Goal: Information Seeking & Learning: Learn about a topic

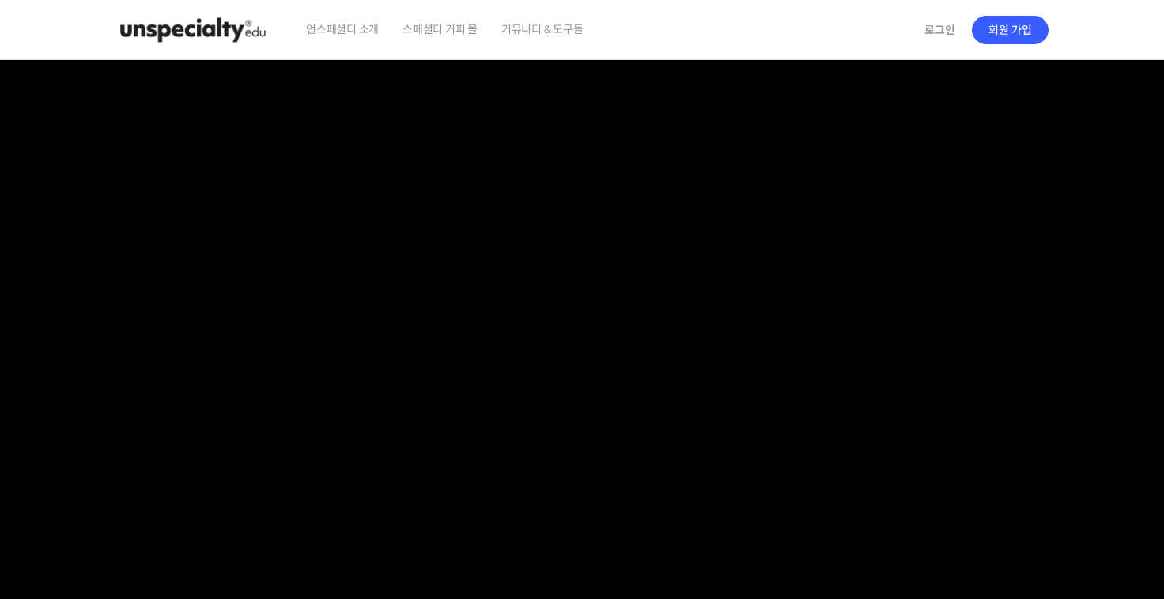
checkbox input "true"
type input "syloveww@naver.com"
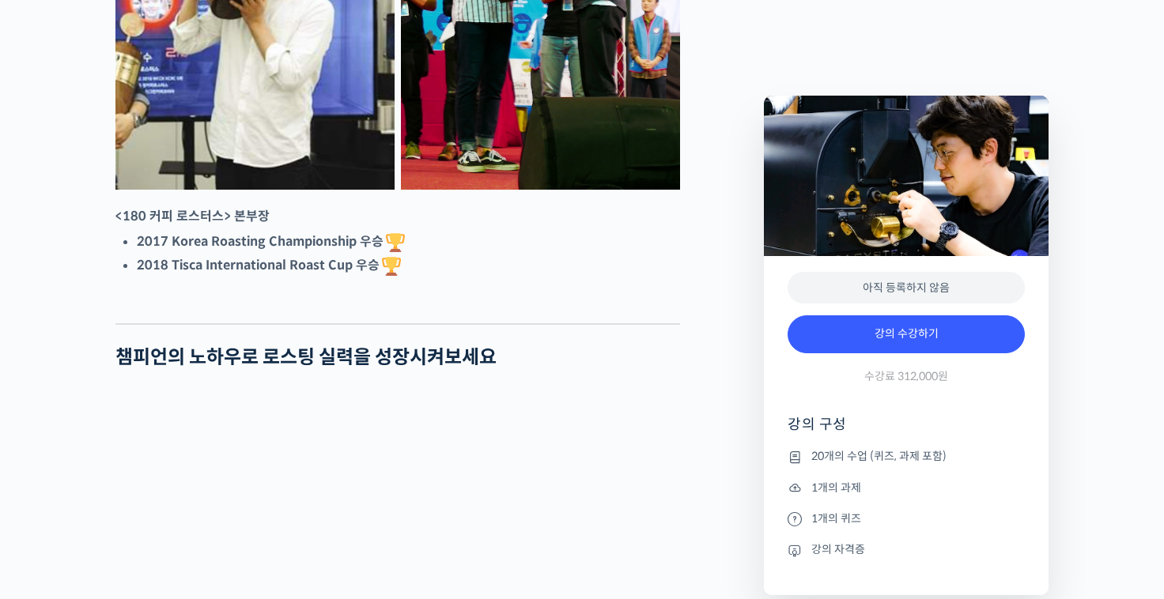
scroll to position [862, 0]
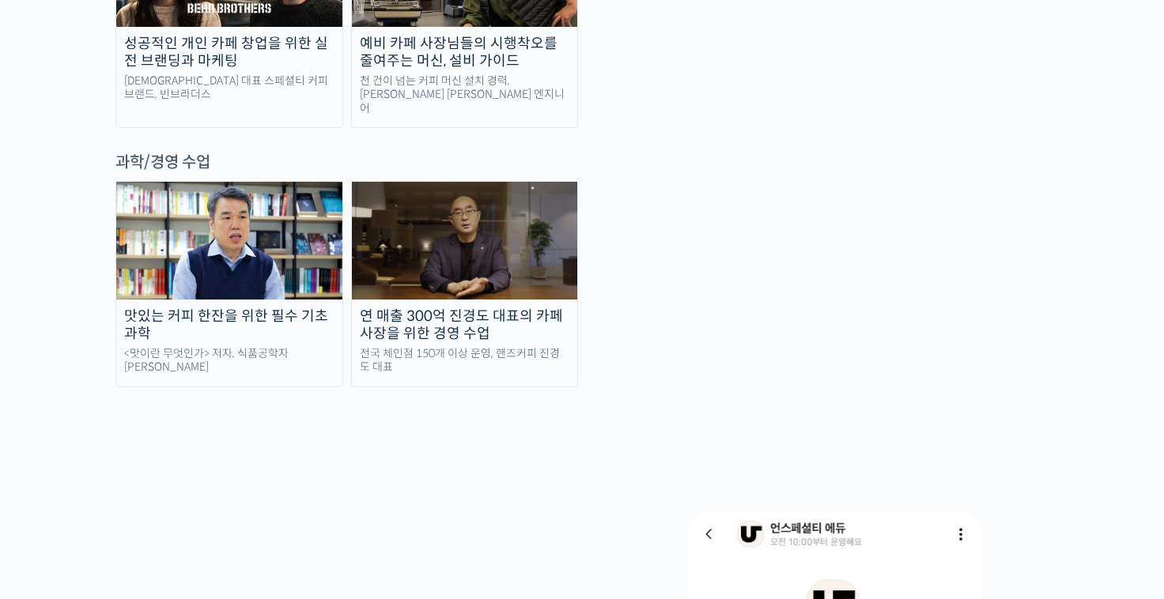
scroll to position [2846, 0]
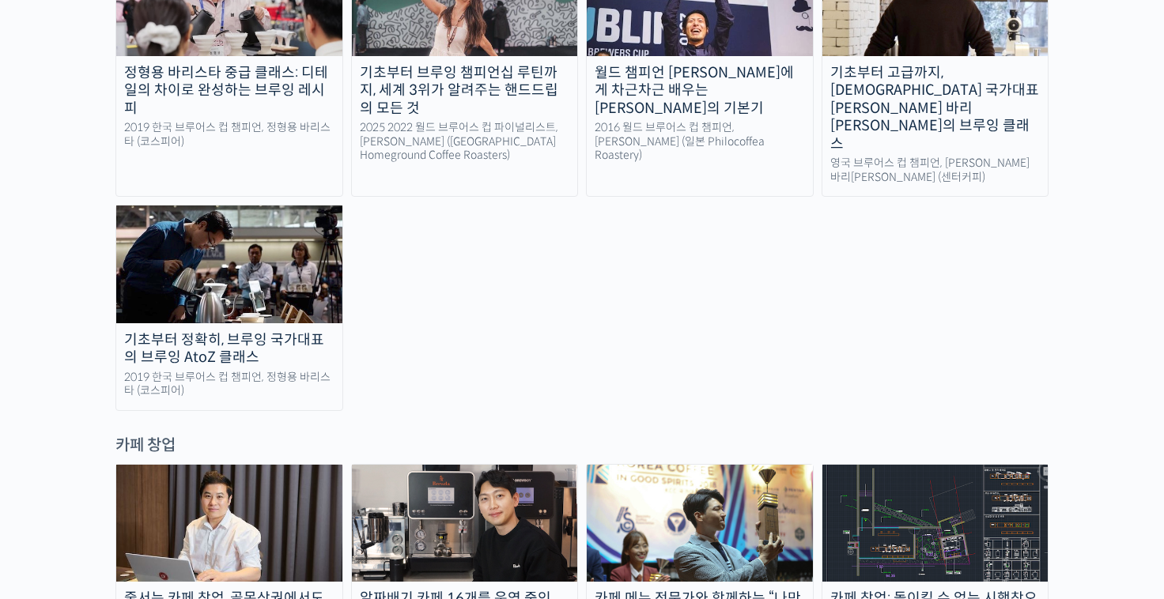
click at [533, 465] on img at bounding box center [465, 523] width 226 height 117
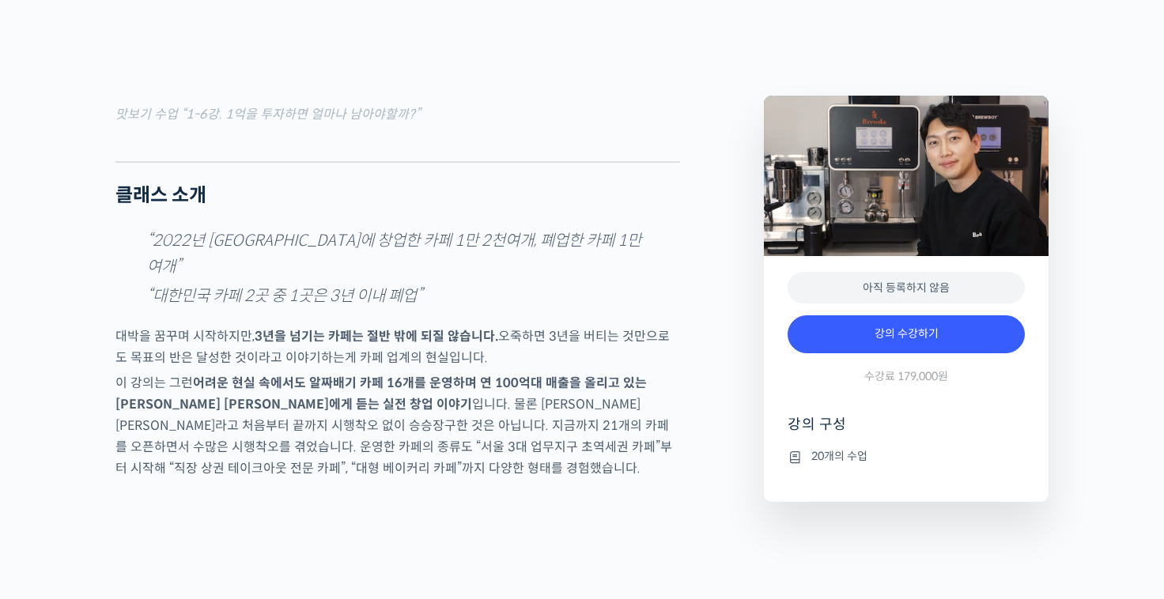
scroll to position [1581, 0]
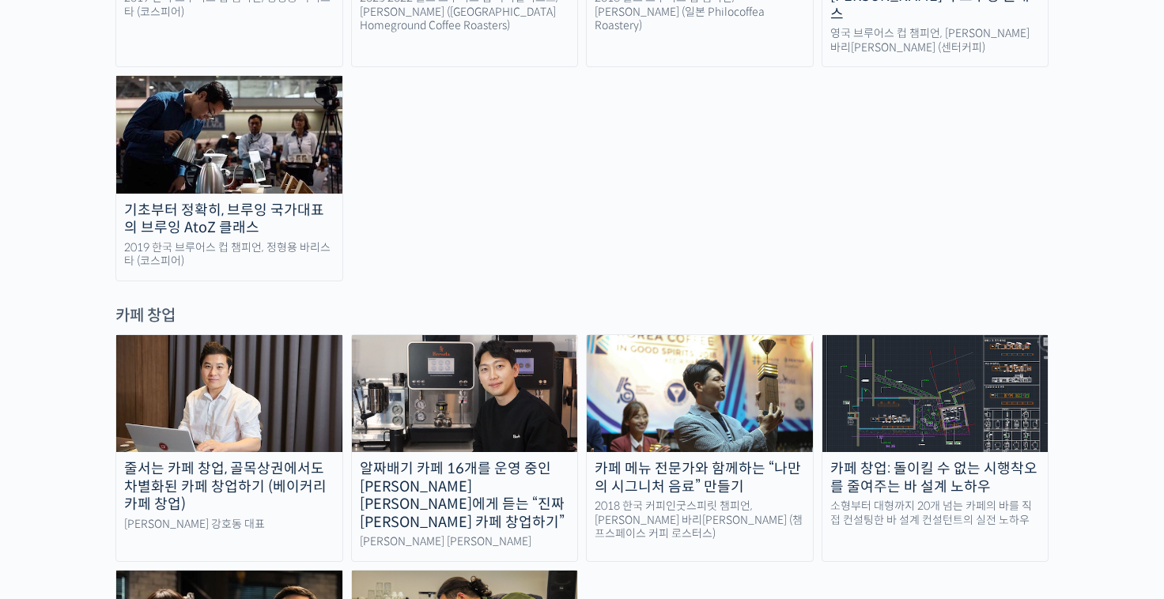
scroll to position [3083, 0]
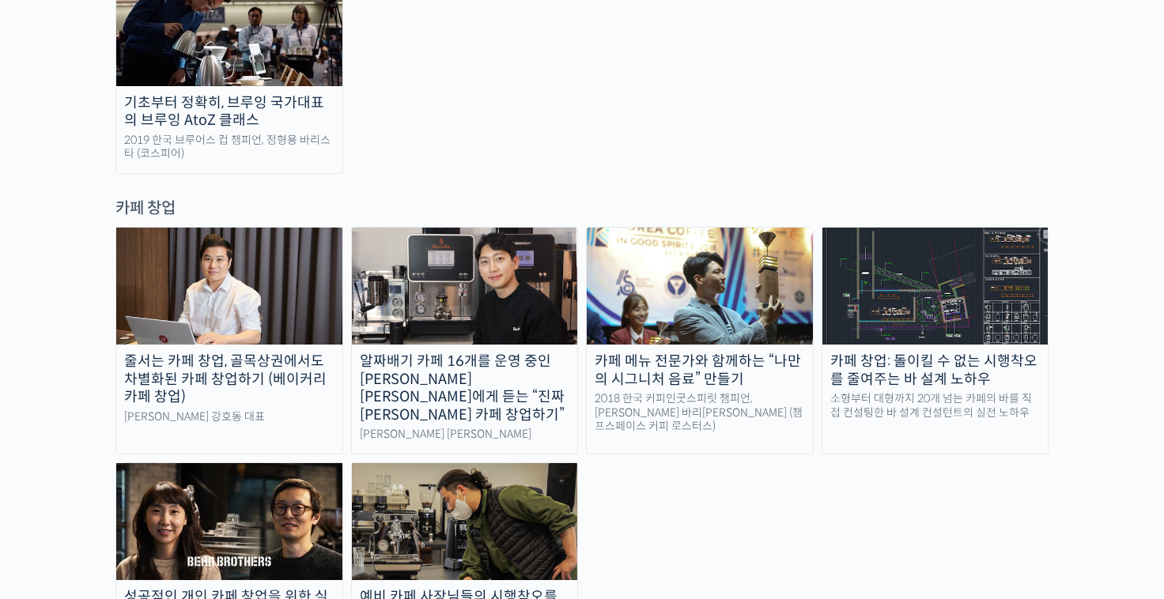
click at [447, 463] on img at bounding box center [465, 521] width 226 height 117
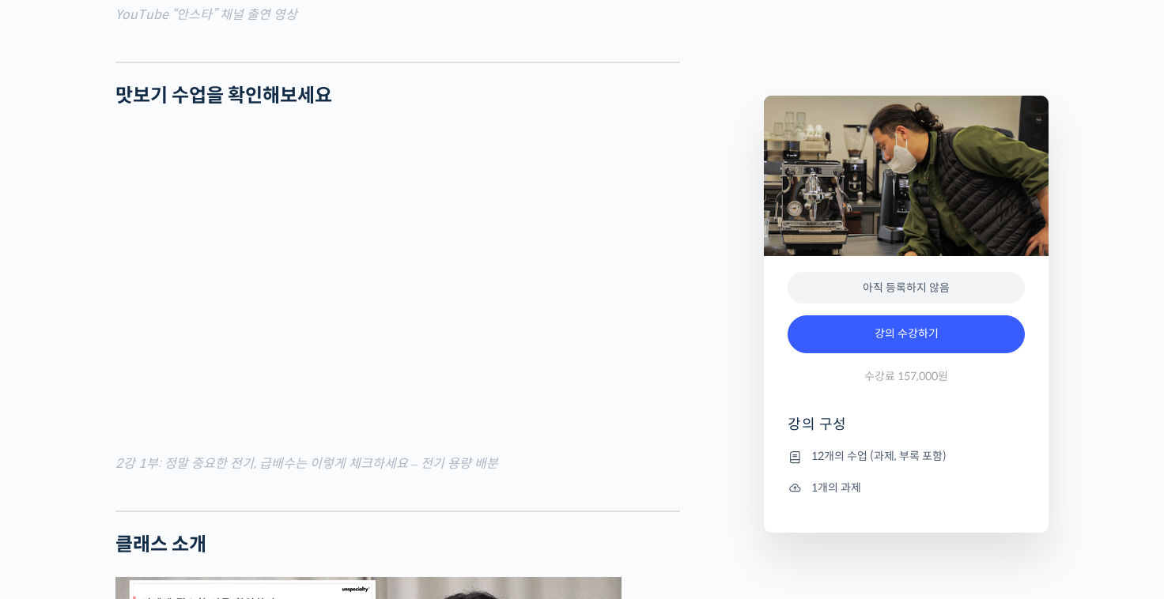
scroll to position [1028, 0]
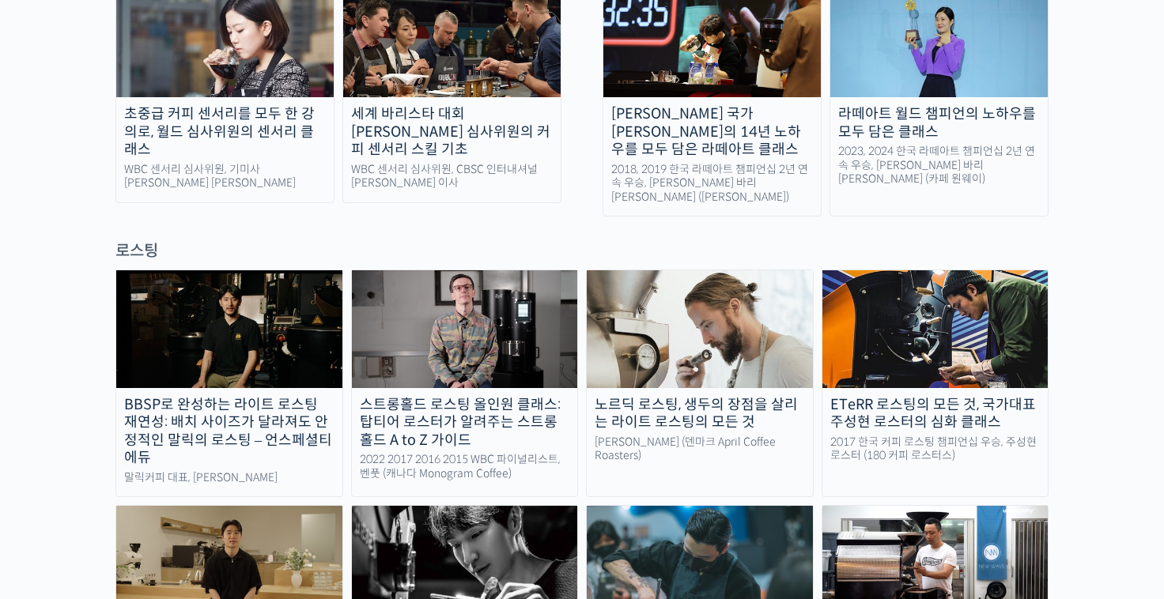
scroll to position [1107, 0]
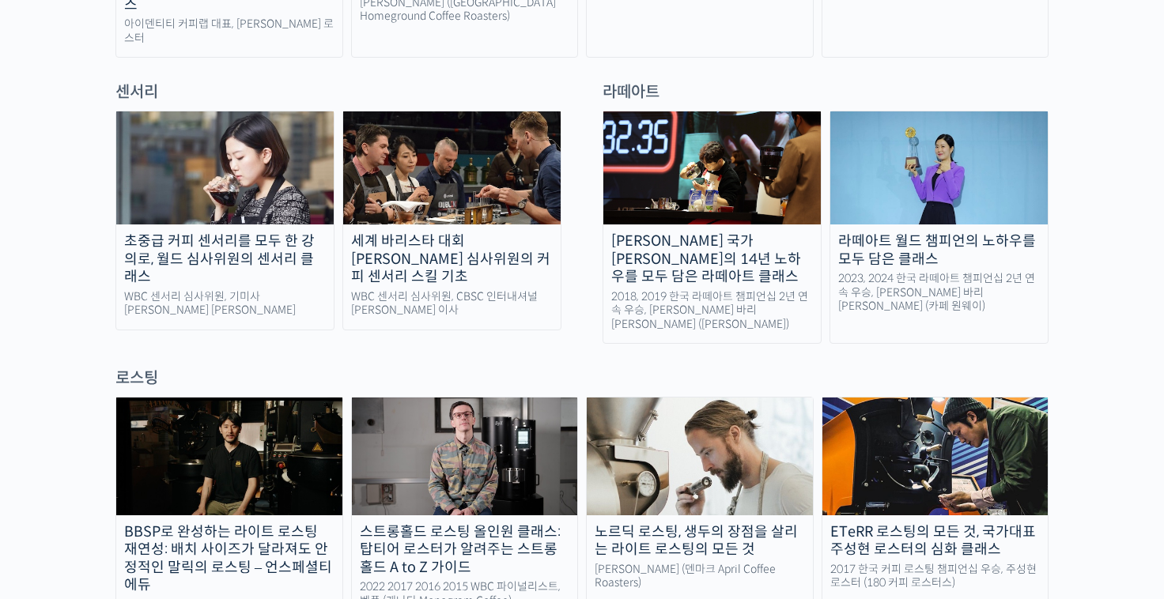
click at [662, 398] on img at bounding box center [700, 456] width 226 height 117
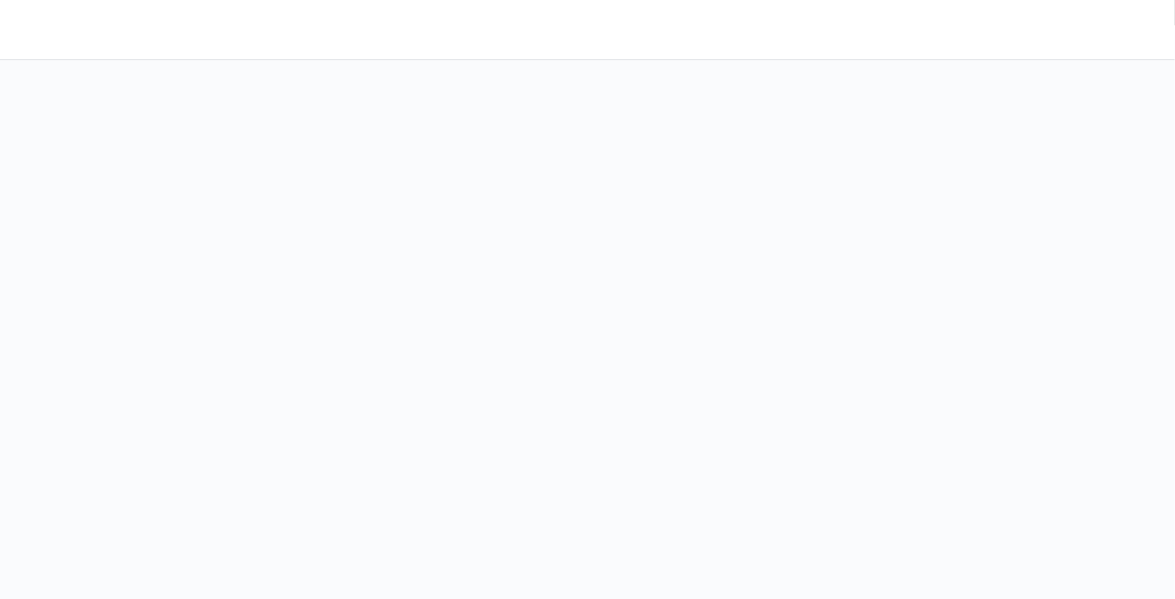
click at [296, 158] on div at bounding box center [587, 299] width 1175 height 599
click at [281, 148] on div at bounding box center [587, 299] width 1175 height 599
click at [347, 136] on div at bounding box center [587, 299] width 1175 height 599
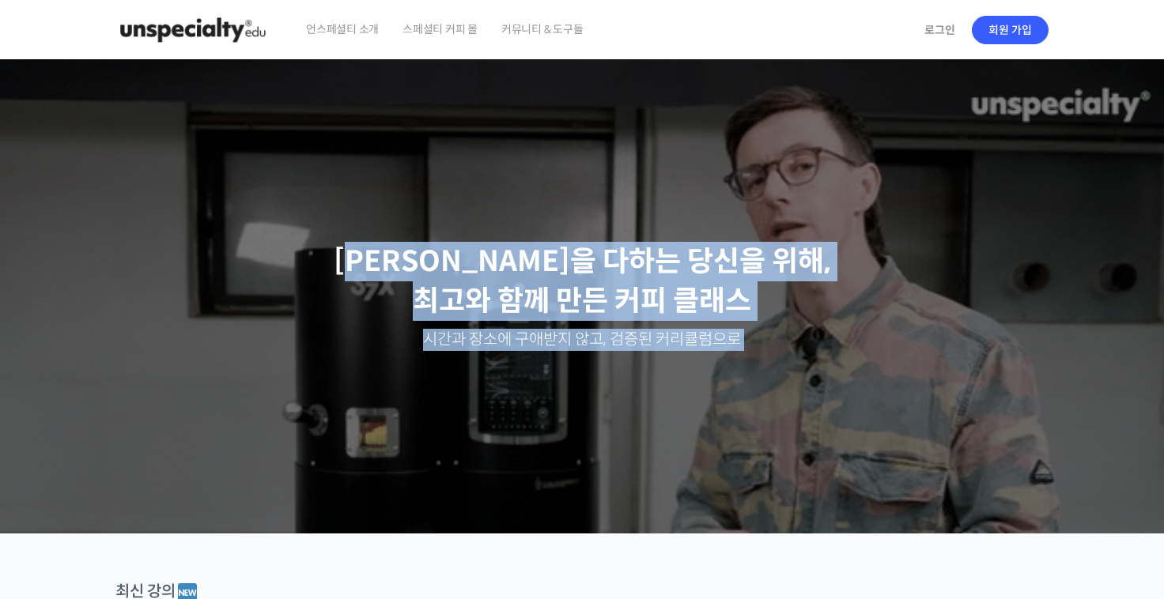
drag, startPoint x: 730, startPoint y: 417, endPoint x: 760, endPoint y: 414, distance: 30.2
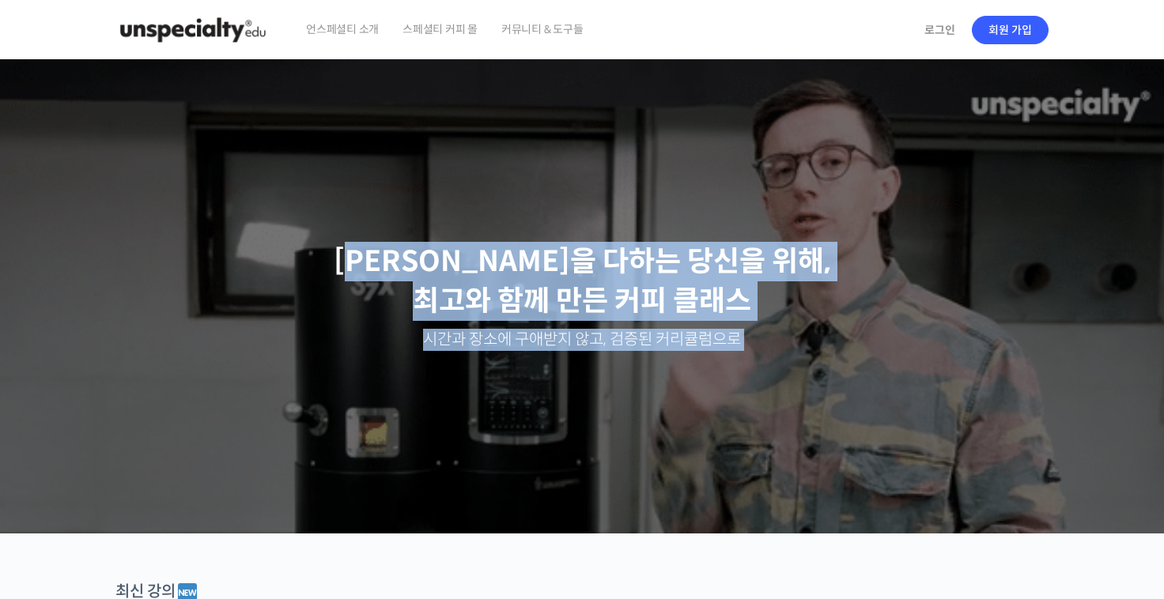
click at [762, 427] on div "최선을 다하는 당신을 위해, 최고와 함께 만든 커피 클래스 시간과 장소에 구애받지 않고, 검증된 커리큘럼으로 주성현 로스터님 Benjamin …" at bounding box center [582, 296] width 1164 height 474
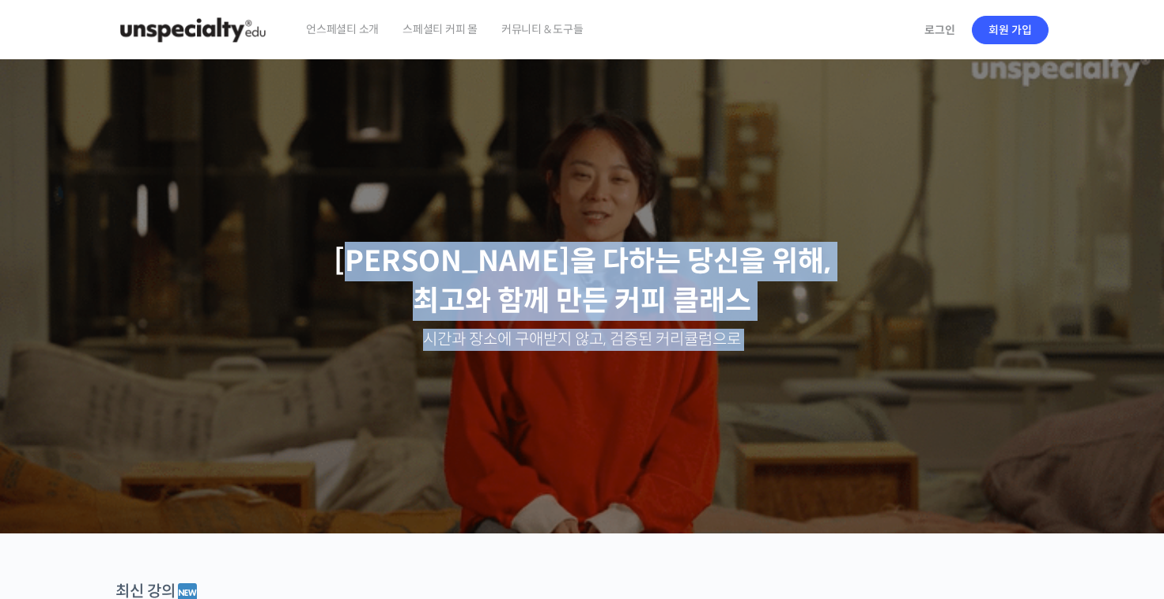
click at [759, 412] on div "Slider" at bounding box center [582, 296] width 949 height 474
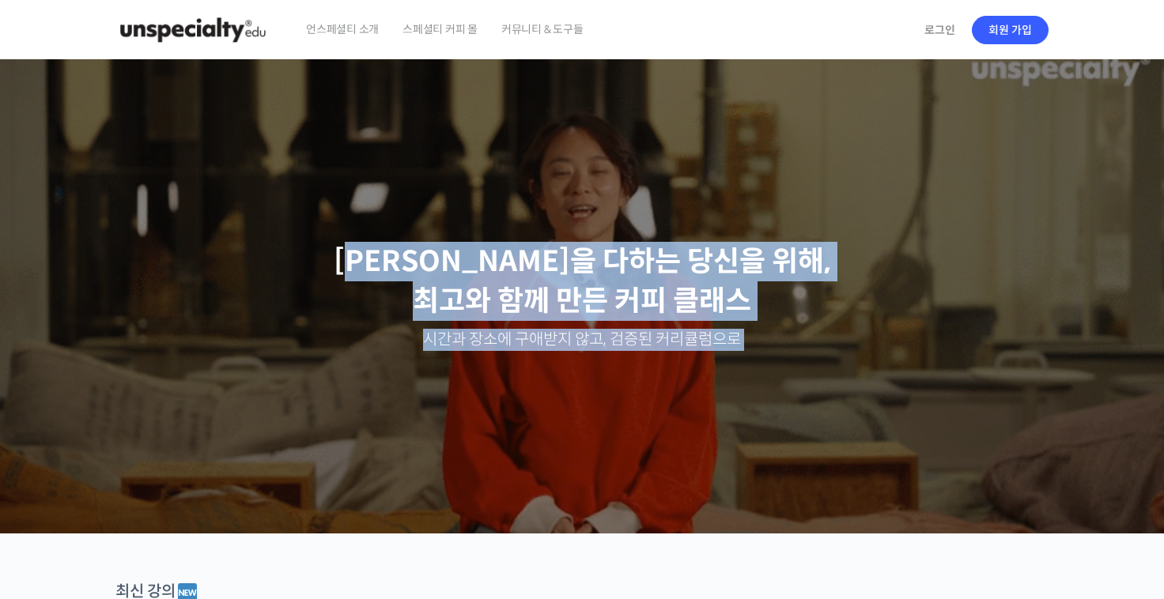
click at [414, 225] on div "Slider" at bounding box center [582, 296] width 949 height 474
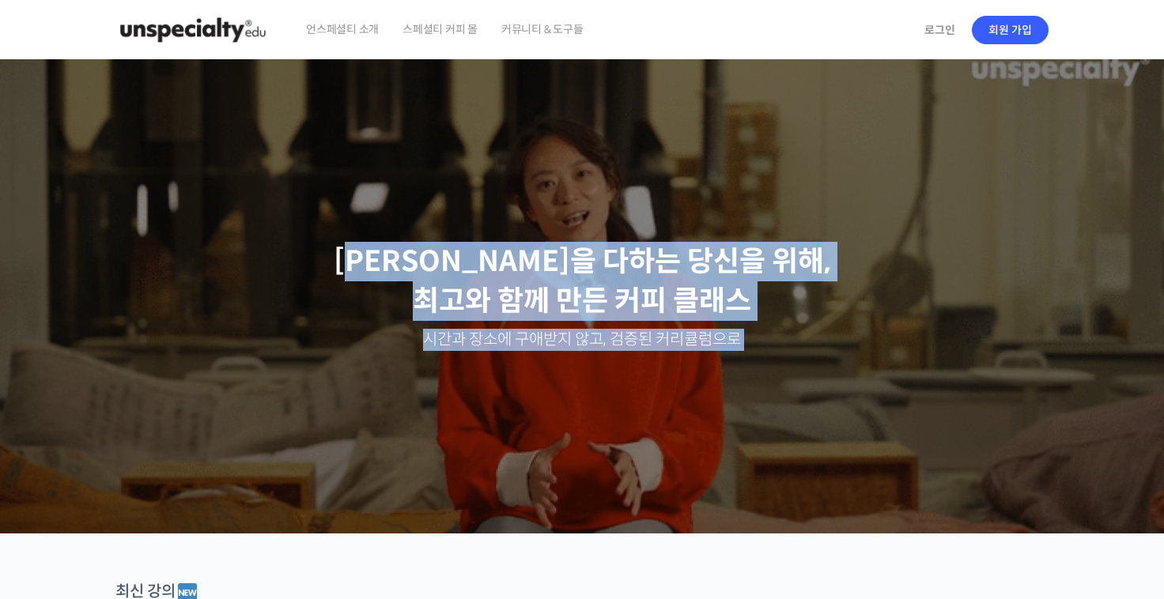
click at [699, 385] on div "Slider" at bounding box center [582, 296] width 949 height 474
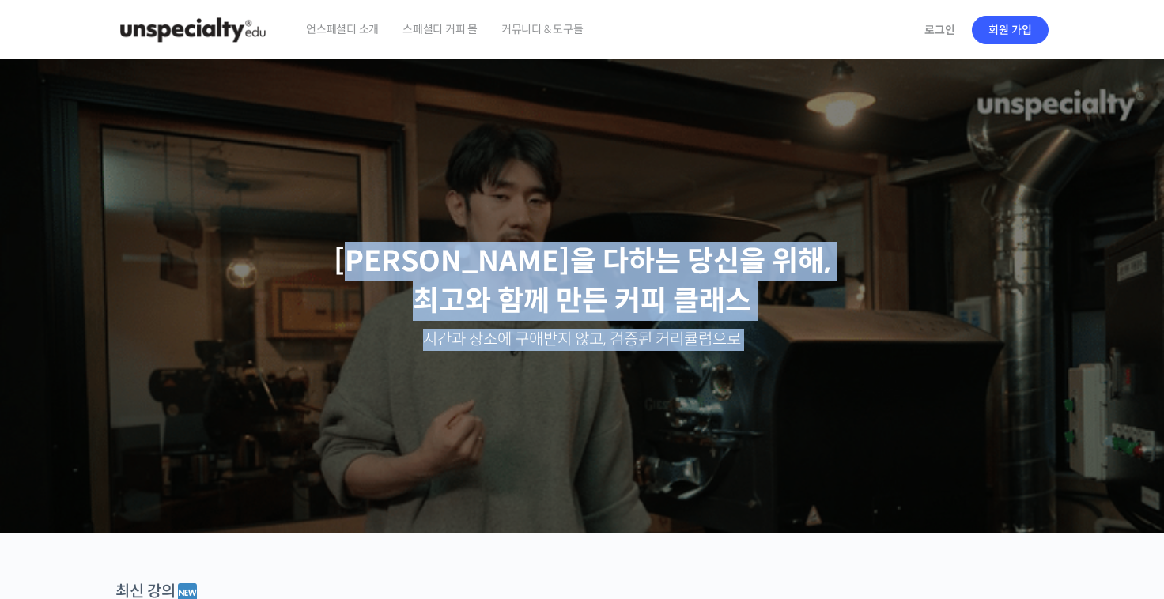
click at [824, 382] on div "Slider" at bounding box center [582, 296] width 949 height 474
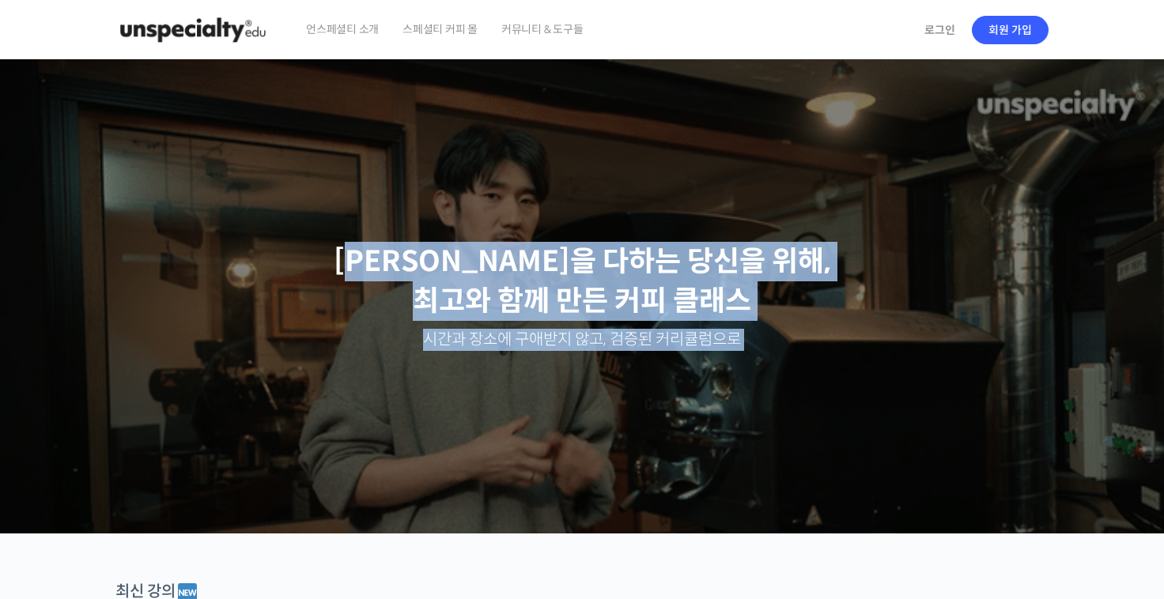
click at [794, 321] on p "최선을 다하는 당신을 위해, 최고와 함께 만든 커피 클래스" at bounding box center [582, 282] width 1132 height 80
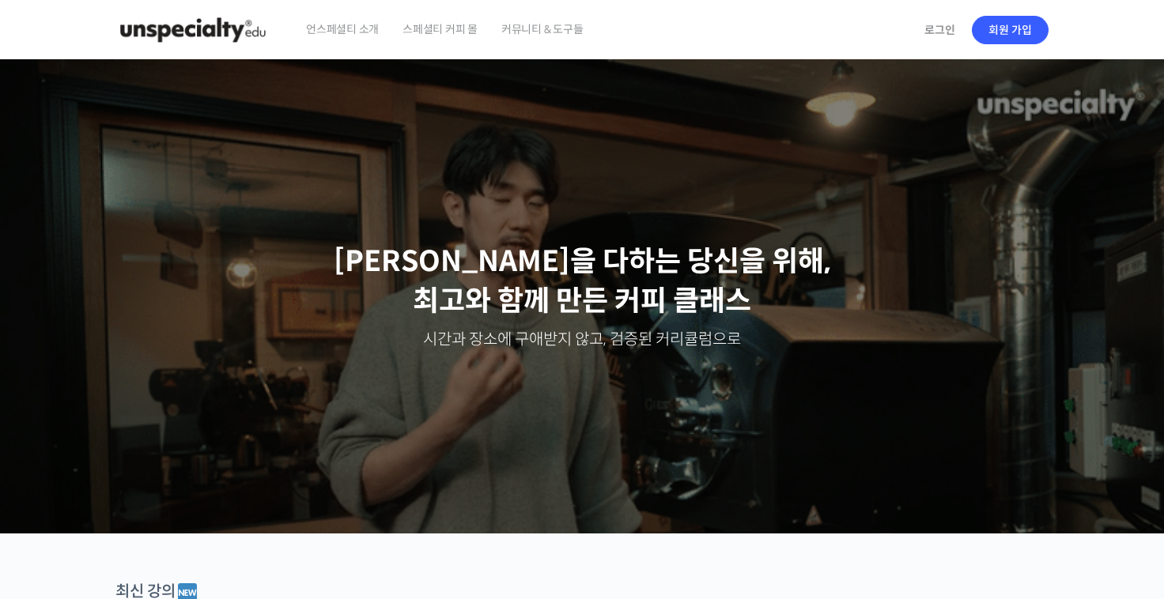
click at [705, 308] on p "최선을 다하는 당신을 위해, 최고와 함께 만든 커피 클래스" at bounding box center [582, 282] width 1132 height 80
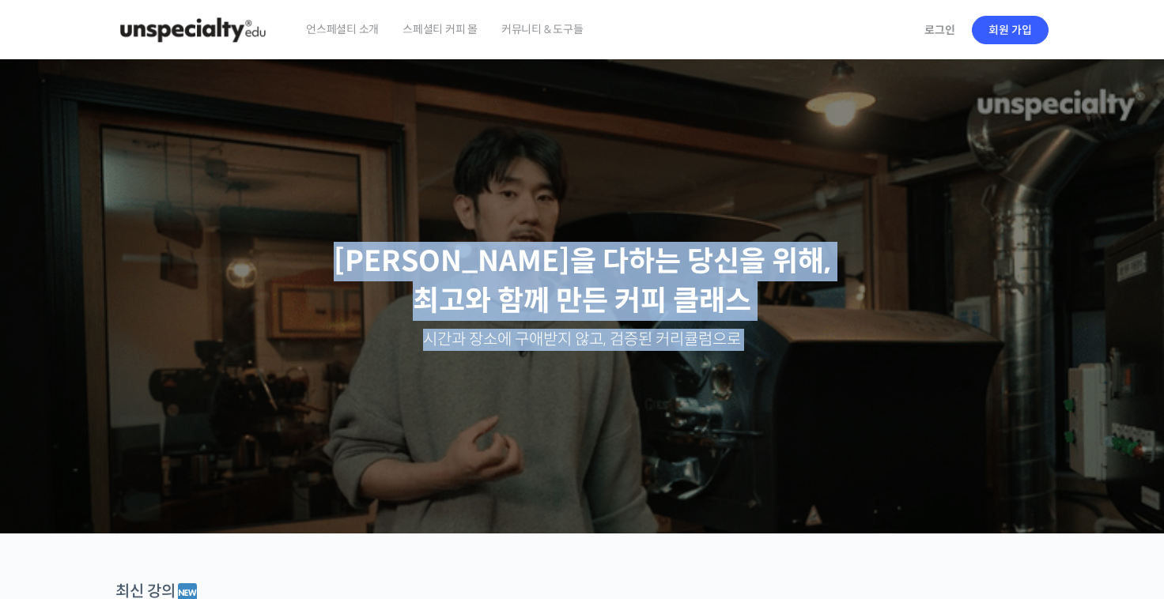
drag, startPoint x: 555, startPoint y: 289, endPoint x: 788, endPoint y: 375, distance: 248.6
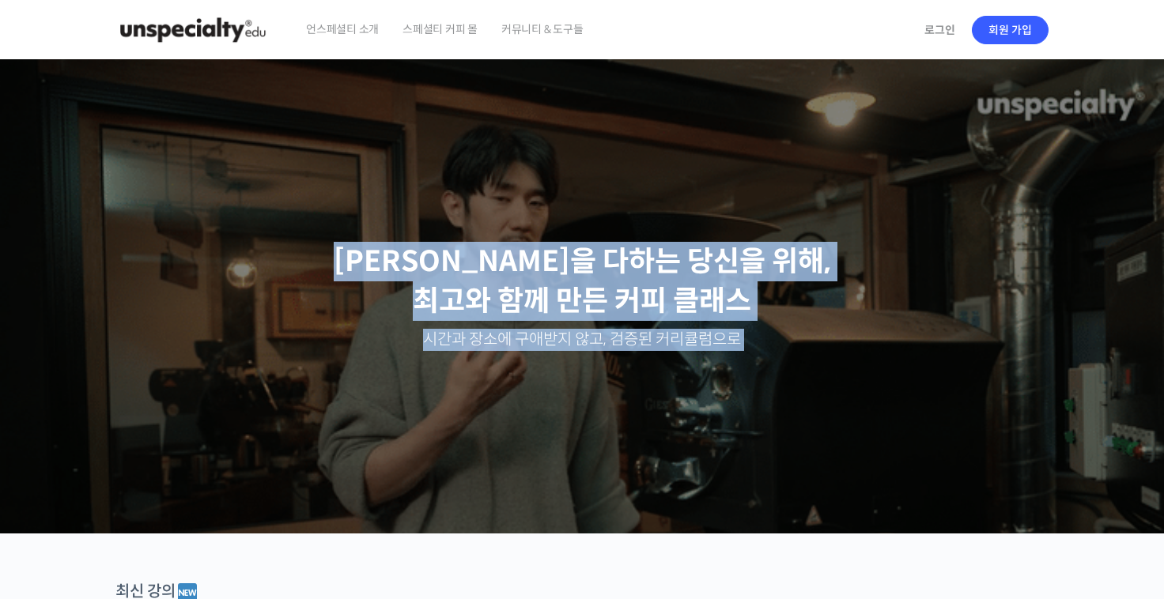
click at [791, 376] on div "최선을 다하는 당신을 위해, 최고와 함께 만든 커피 클래스 시간과 장소에 구애받지 않고, 검증된 커리큘럼으로 주성현 로스터님 Benjamin …" at bounding box center [582, 296] width 1164 height 474
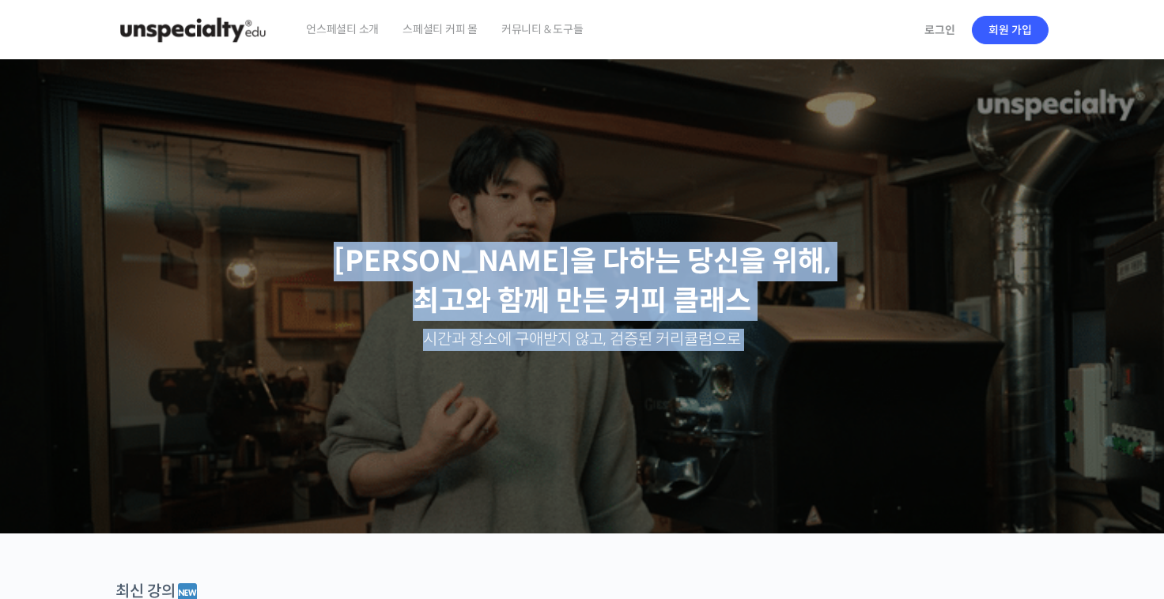
click at [762, 366] on div "Slider" at bounding box center [582, 296] width 949 height 474
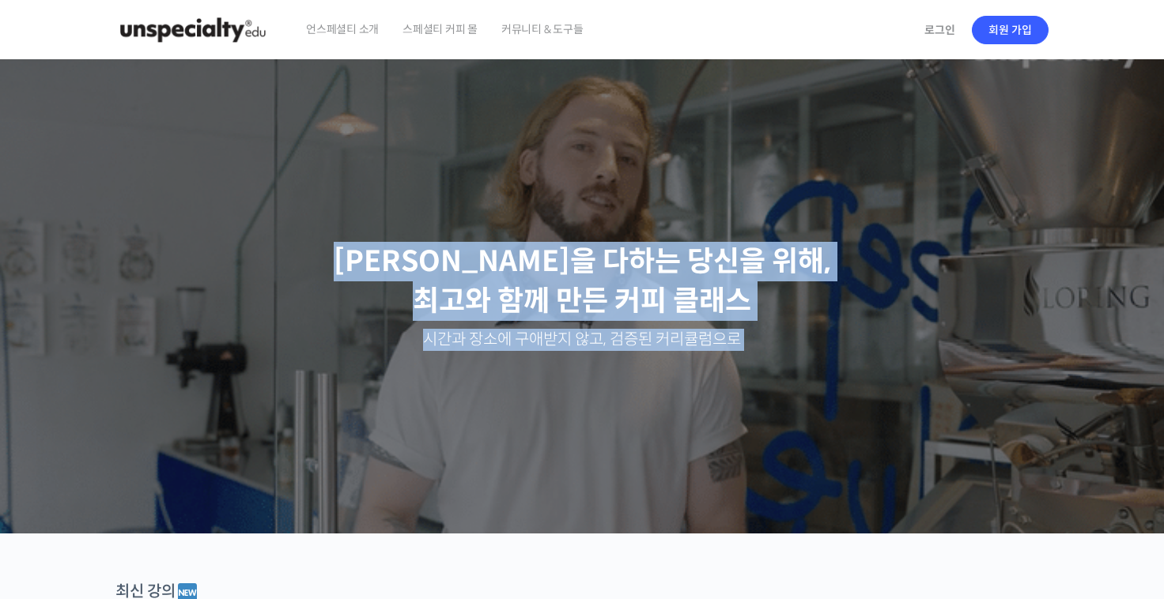
click at [387, 243] on p "최선을 다하는 당신을 위해, 최고와 함께 만든 커피 클래스" at bounding box center [582, 282] width 1132 height 80
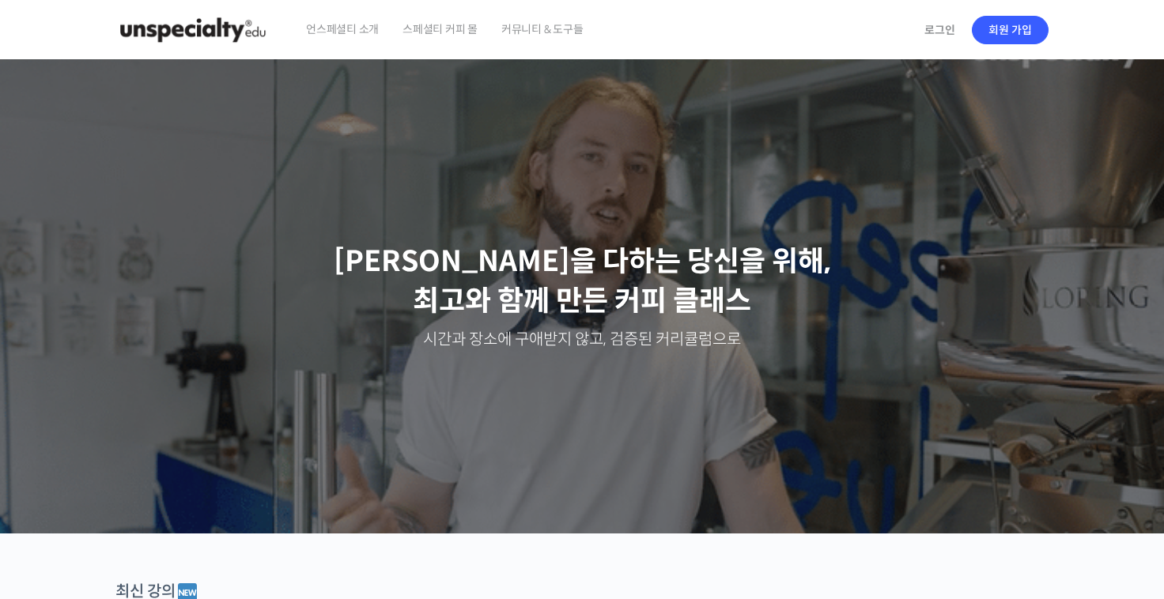
click at [407, 243] on p "최선을 다하는 당신을 위해, 최고와 함께 만든 커피 클래스" at bounding box center [582, 282] width 1132 height 80
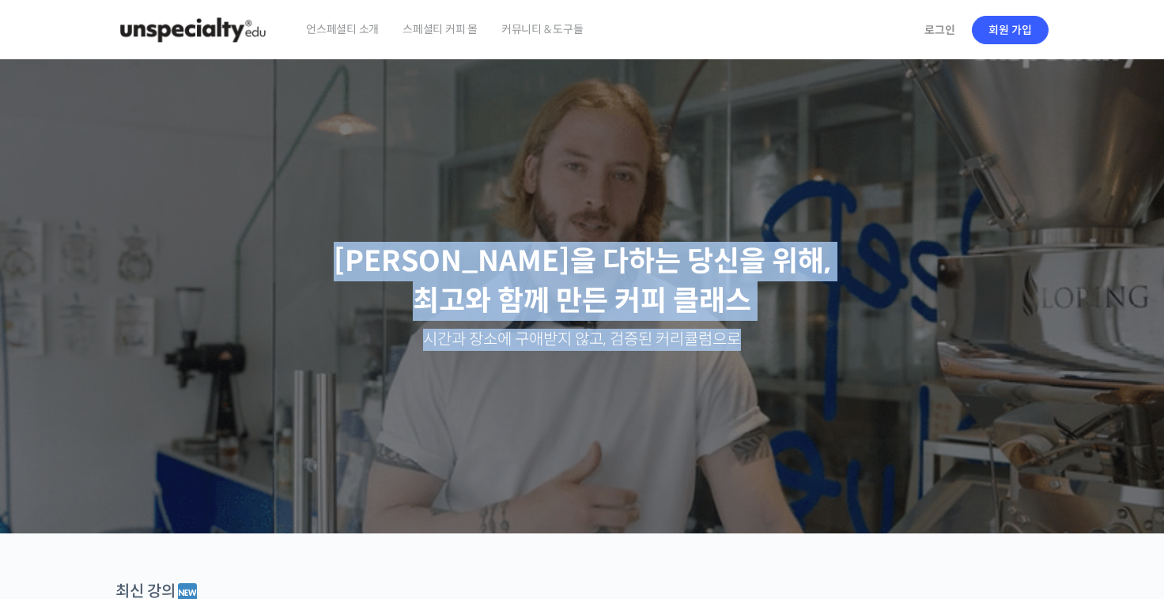
drag, startPoint x: 533, startPoint y: 281, endPoint x: 756, endPoint y: 343, distance: 232.0
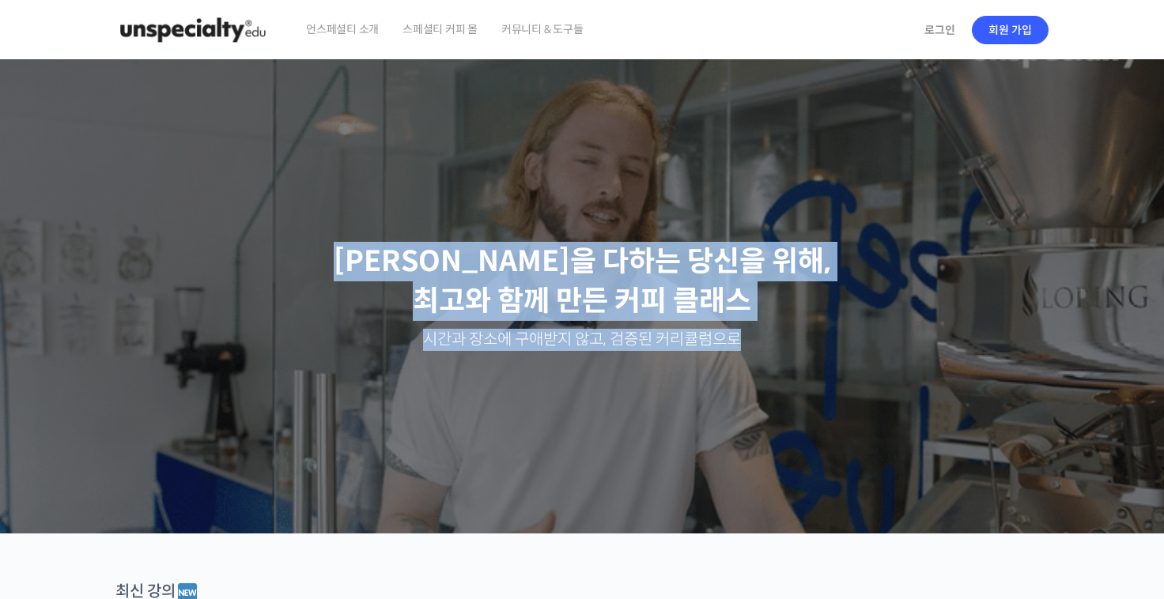
click at [756, 343] on div "최선을 다하는 당신을 위해, 최고와 함께 만든 커피 클래스 시간과 장소에 구애받지 않고, 검증된 커리큘럼으로" at bounding box center [582, 296] width 1148 height 458
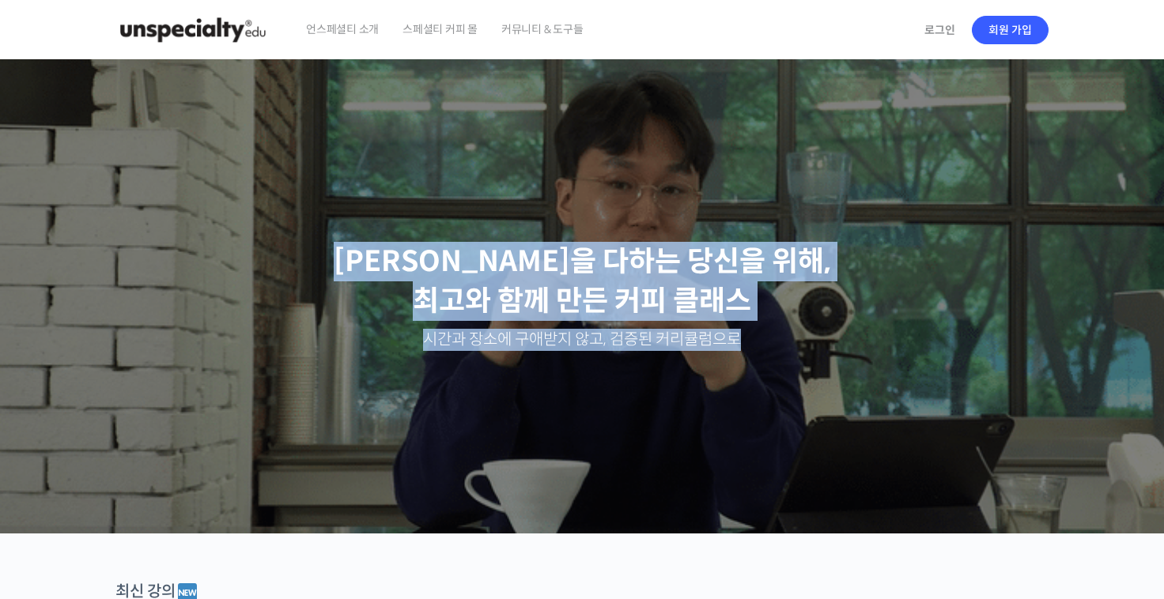
click at [745, 339] on p "시간과 장소에 구애받지 않고, 검증된 커리큘럼으로" at bounding box center [582, 340] width 1132 height 22
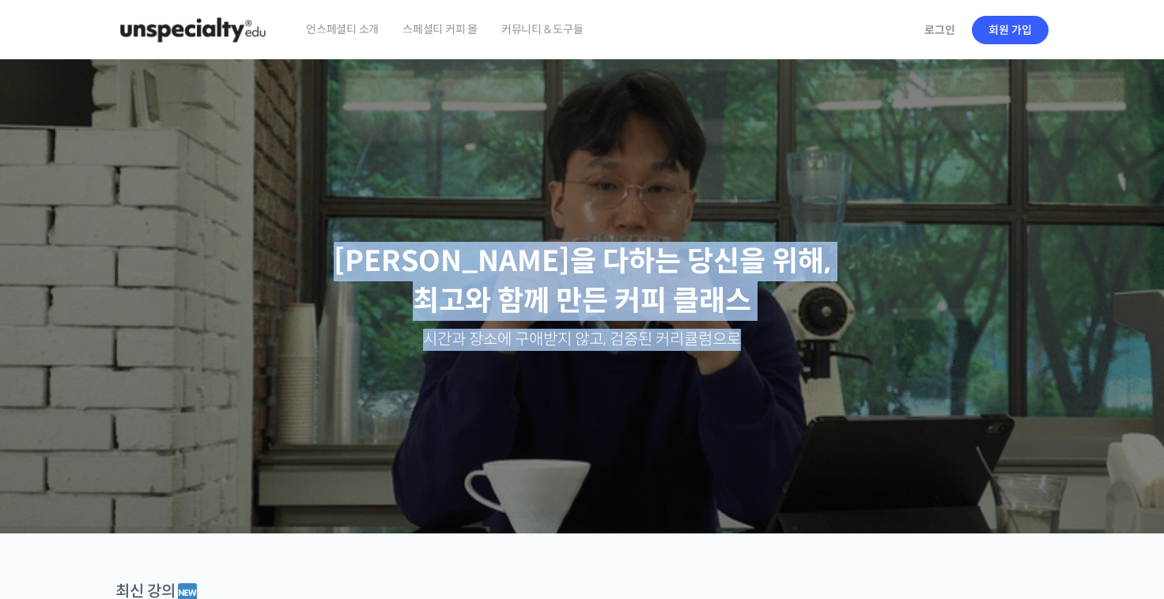
drag, startPoint x: 776, startPoint y: 333, endPoint x: 341, endPoint y: 245, distance: 444.3
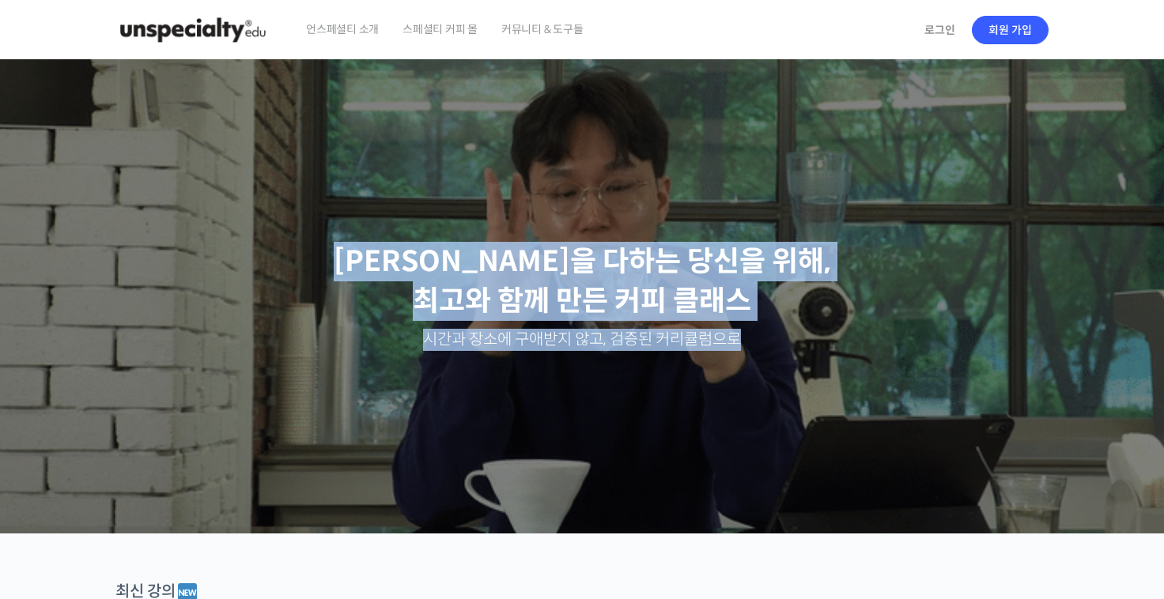
click at [325, 243] on div "최선을 다하는 당신을 위해, 최고와 함께 만든 커피 클래스 시간과 장소에 구애받지 않고, 검증된 커리큘럼으로" at bounding box center [582, 296] width 1148 height 458
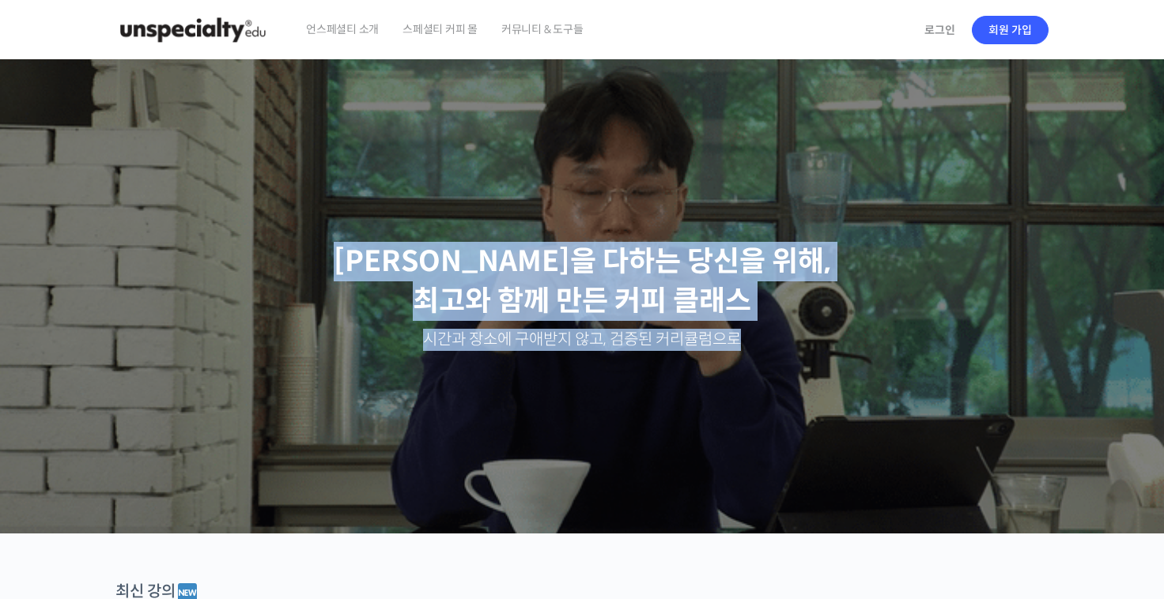
click at [363, 253] on p "최선을 다하는 당신을 위해, 최고와 함께 만든 커피 클래스" at bounding box center [582, 282] width 1132 height 80
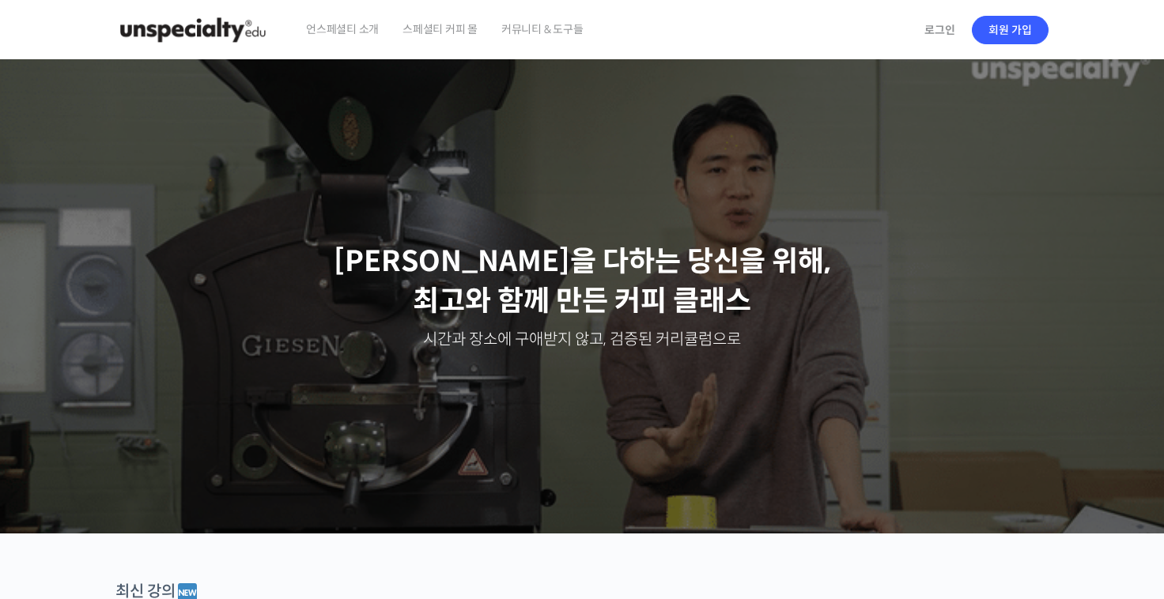
click at [369, 261] on ss3-loader "Slider" at bounding box center [582, 317] width 1164 height 434
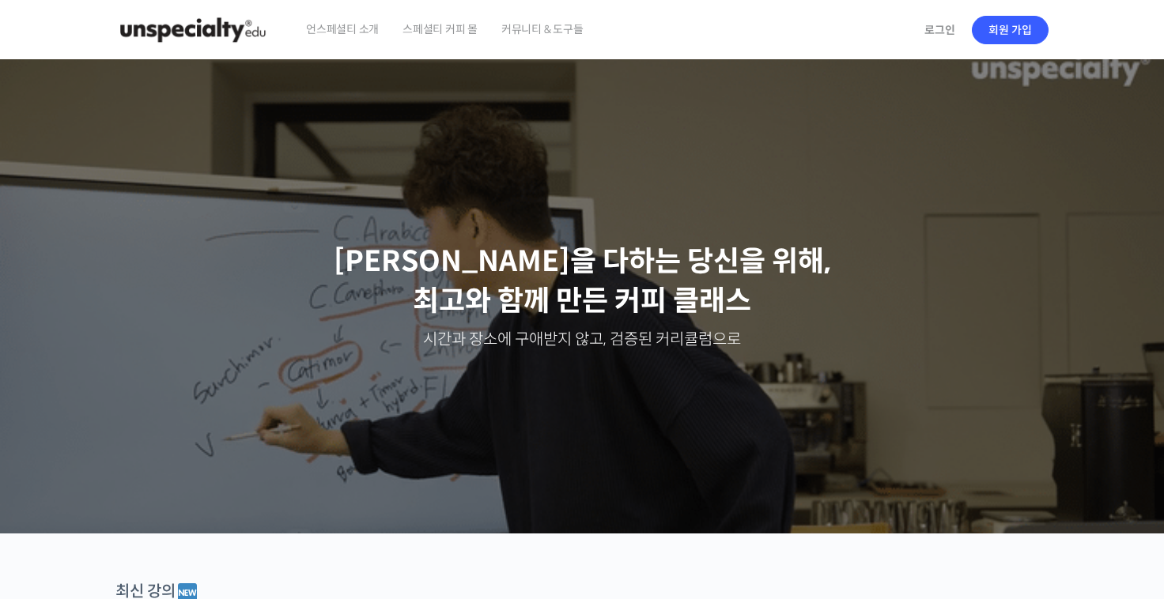
drag, startPoint x: 456, startPoint y: 255, endPoint x: 696, endPoint y: 312, distance: 246.4
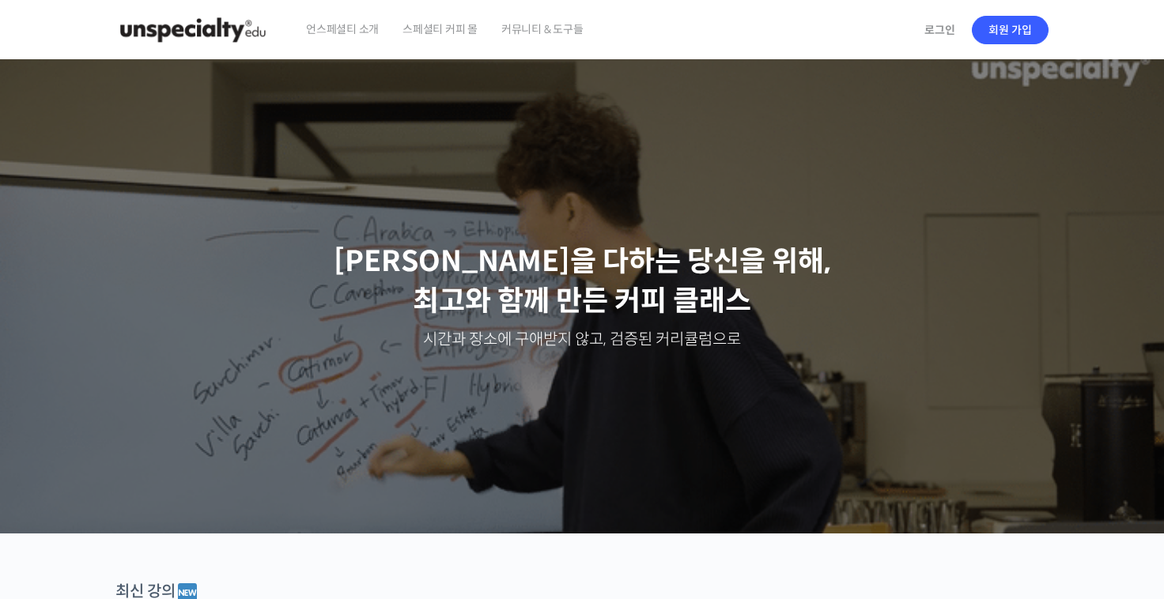
click at [696, 312] on div "최선을 다하는 당신을 위해, 최고와 함께 만든 커피 클래스 시간과 장소에 구애받지 않고, 검증된 커리큘럼으로 주성현 로스터님 Benjamin …" at bounding box center [582, 317] width 1164 height 434
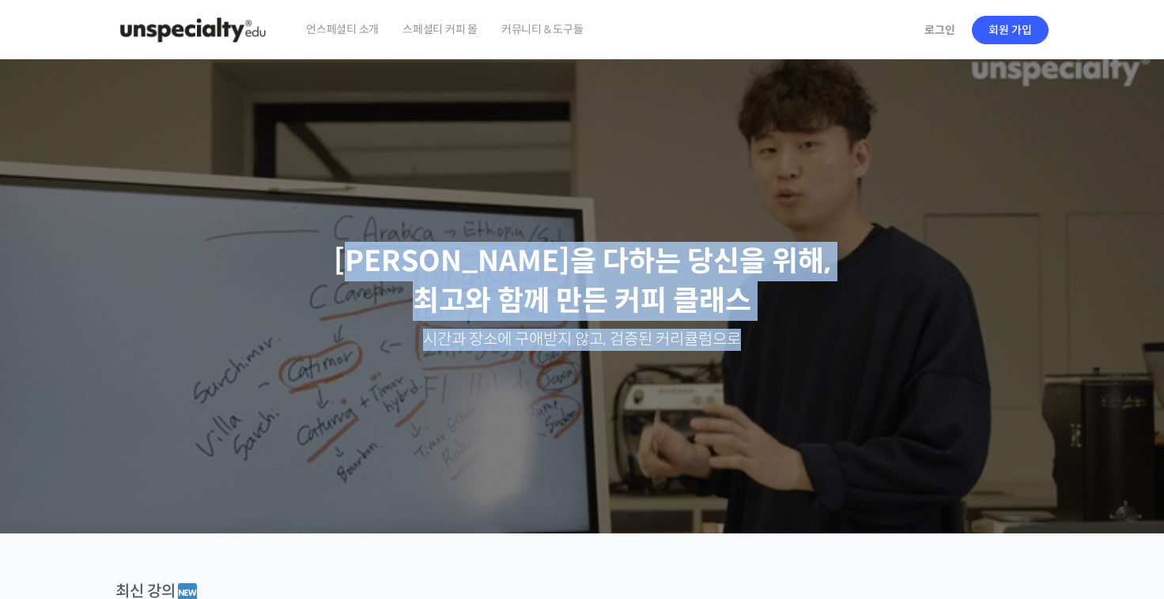
drag, startPoint x: 444, startPoint y: 265, endPoint x: 745, endPoint y: 345, distance: 311.0
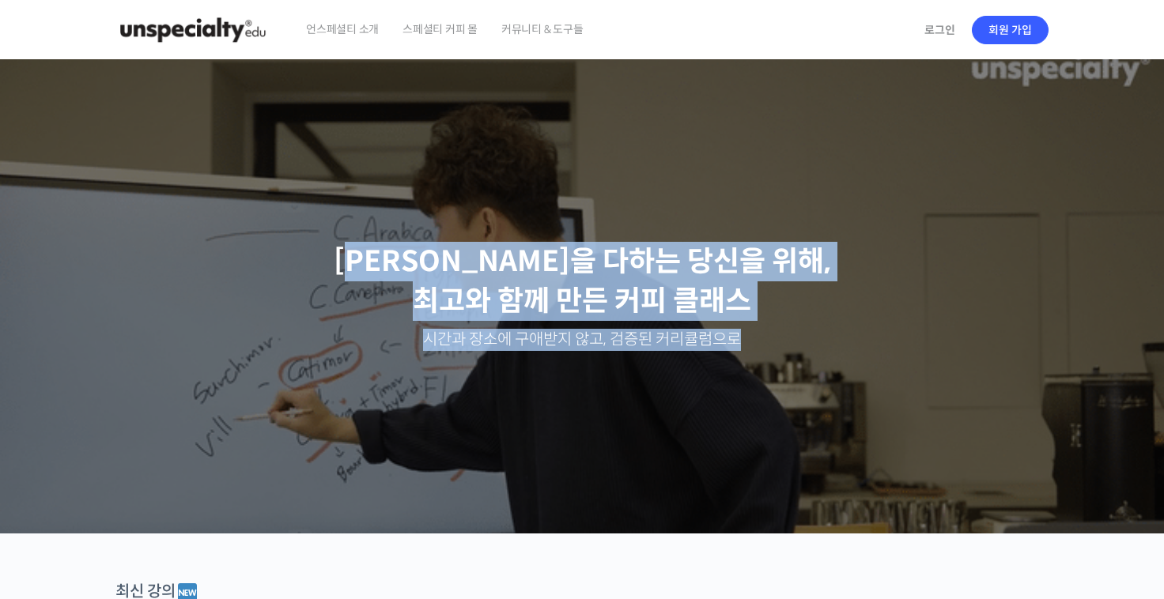
click at [744, 345] on div "최선을 다하는 당신을 위해, 최고와 함께 만든 커피 클래스 시간과 장소에 구애받지 않고, 검증된 커리큘럼으로" at bounding box center [582, 296] width 1148 height 458
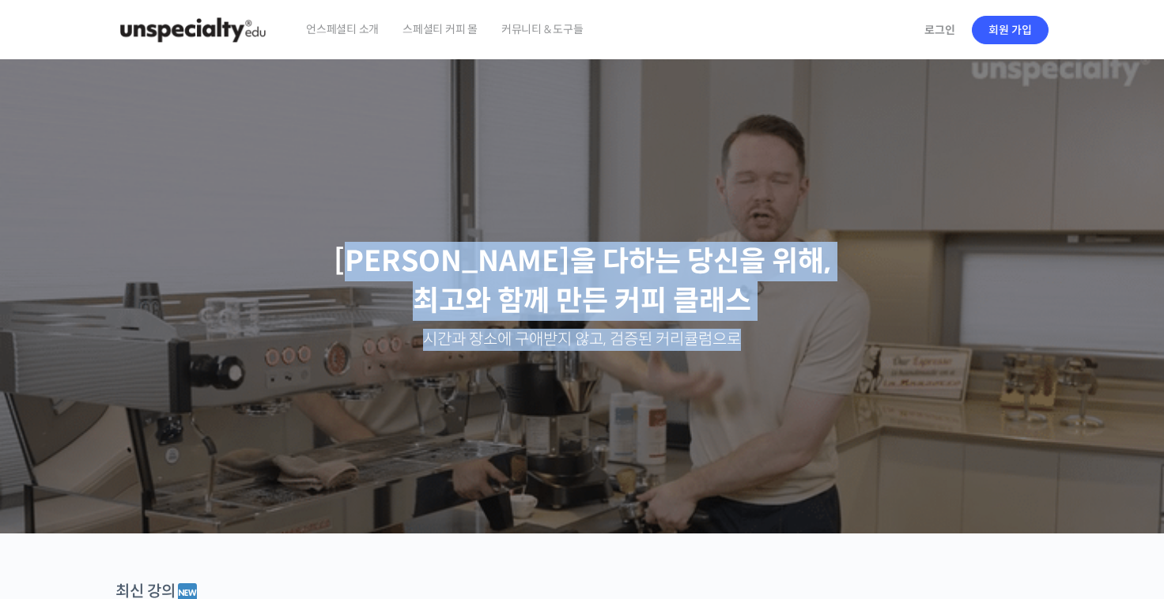
click at [751, 344] on p "시간과 장소에 구애받지 않고, 검증된 커리큘럼으로" at bounding box center [582, 340] width 1132 height 22
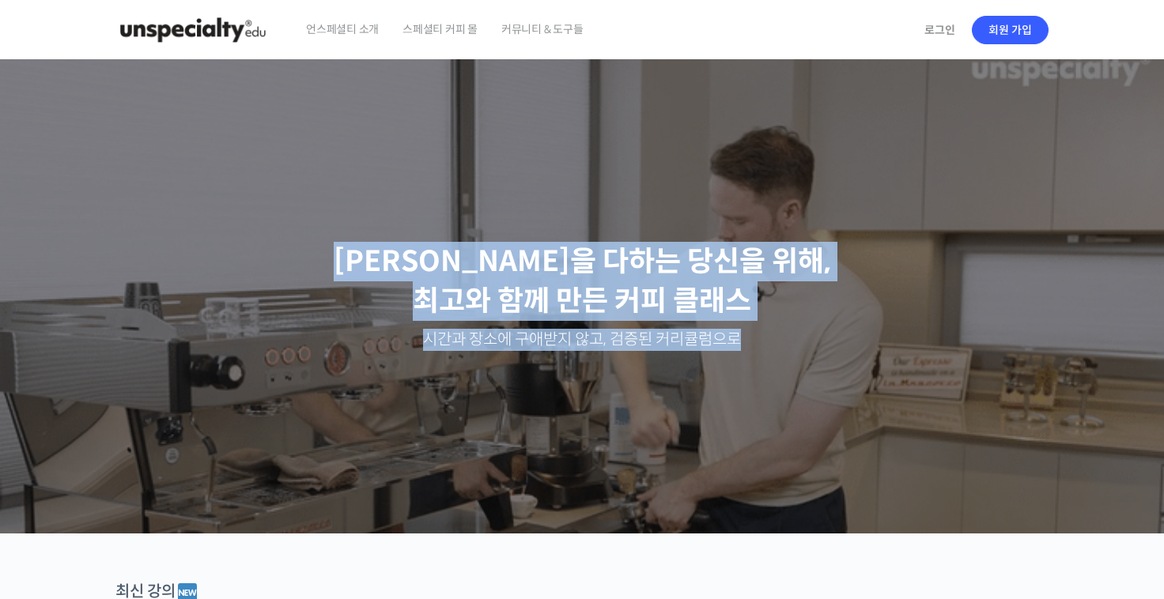
drag, startPoint x: 745, startPoint y: 346, endPoint x: 433, endPoint y: 263, distance: 323.1
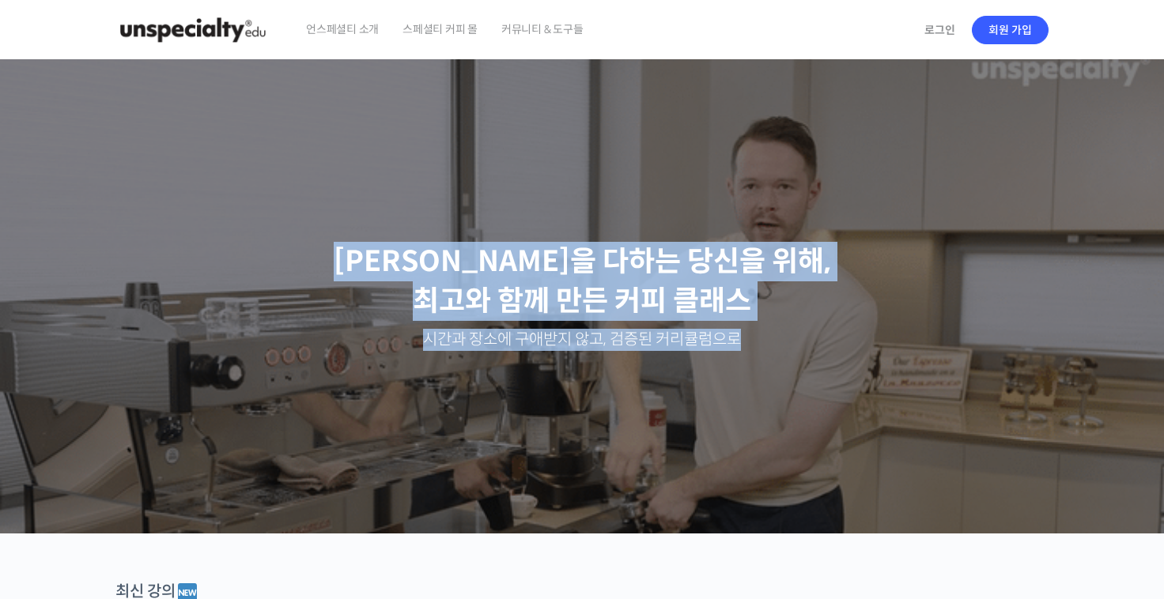
click at [436, 266] on div "최선을 다하는 당신을 위해, 최고와 함께 만든 커피 클래스 시간과 장소에 구애받지 않고, 검증된 커리큘럼으로" at bounding box center [582, 296] width 1148 height 458
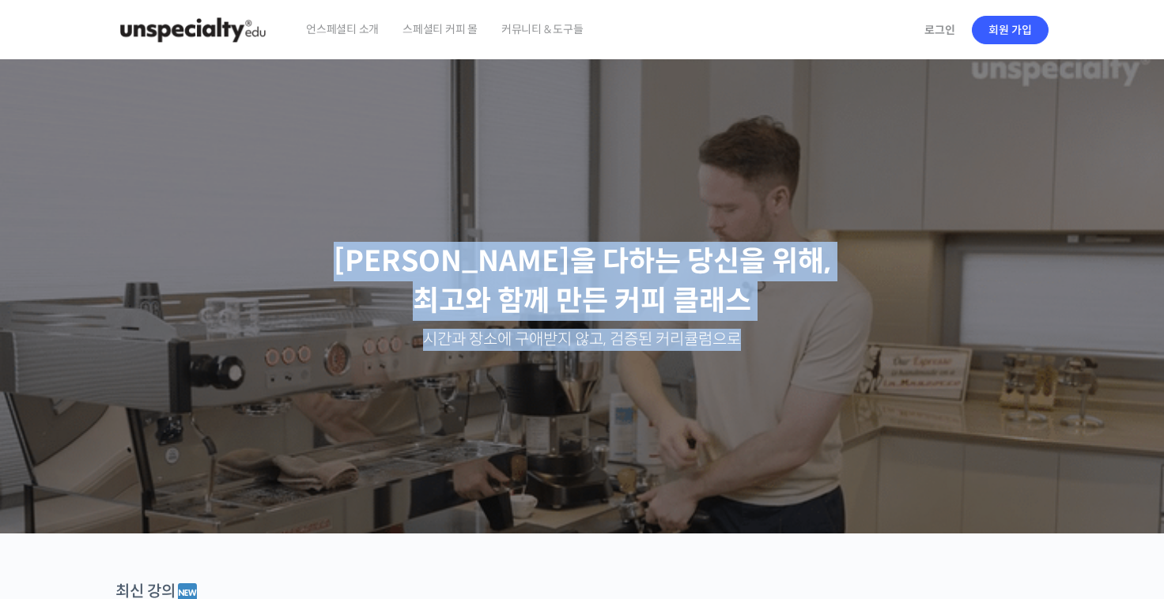
click at [426, 262] on p "최선을 다하는 당신을 위해, 최고와 함께 만든 커피 클래스" at bounding box center [582, 282] width 1132 height 80
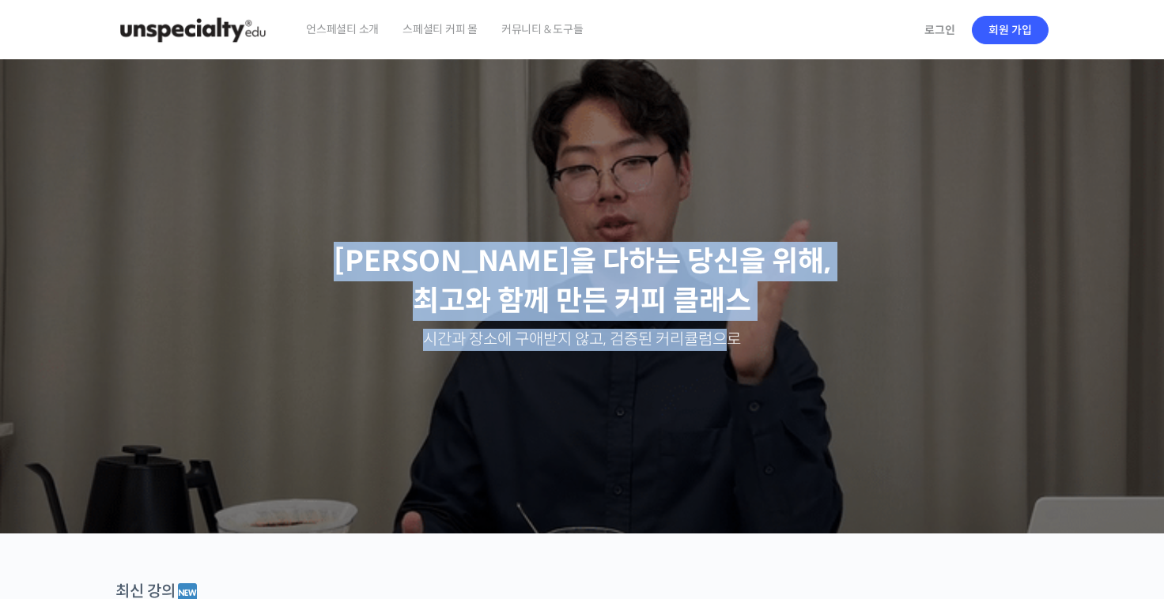
drag, startPoint x: 436, startPoint y: 263, endPoint x: 724, endPoint y: 338, distance: 297.4
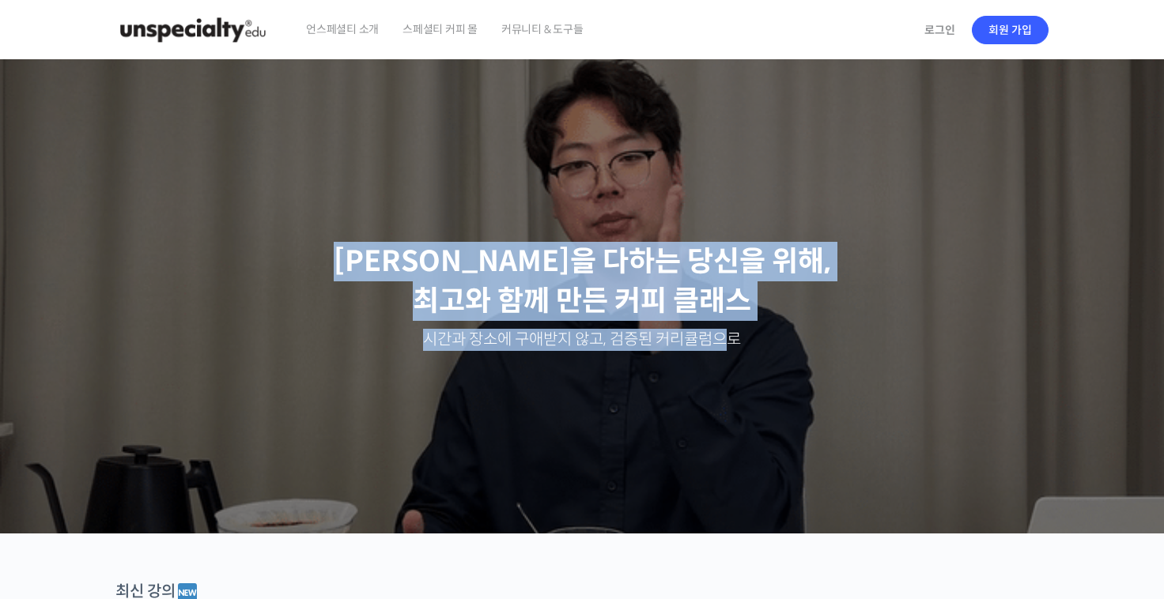
click at [724, 338] on div "최선을 다하는 당신을 위해, 최고와 함께 만든 커피 클래스 시간과 장소에 구애받지 않고, 검증된 커리큘럼으로" at bounding box center [582, 296] width 1148 height 458
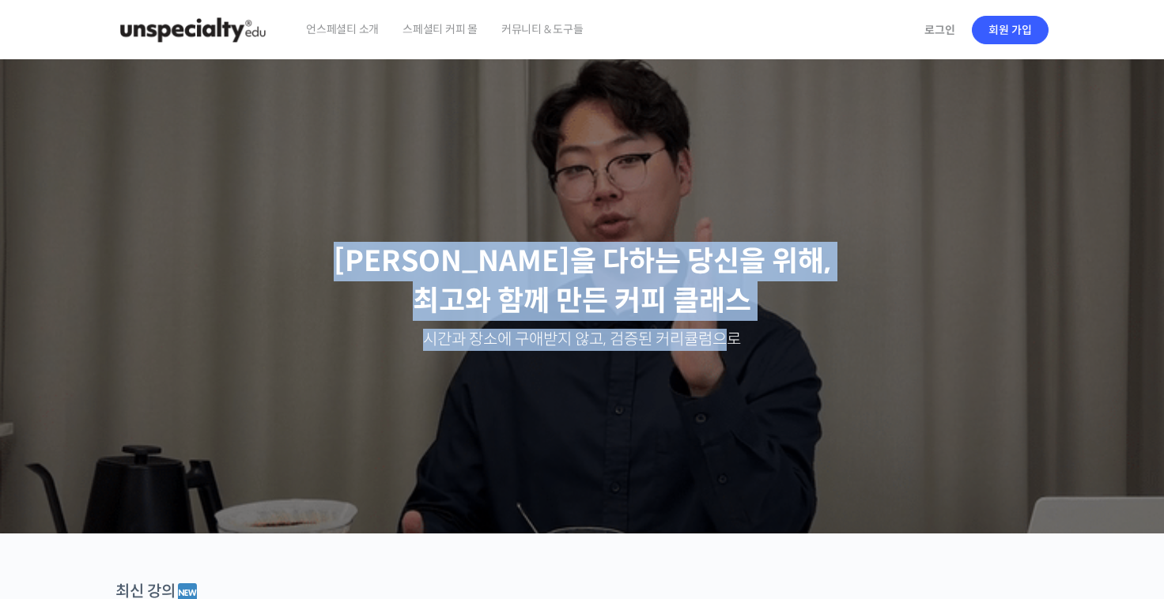
click at [730, 338] on p "시간과 장소에 구애받지 않고, 검증된 커리큘럼으로" at bounding box center [582, 340] width 1132 height 22
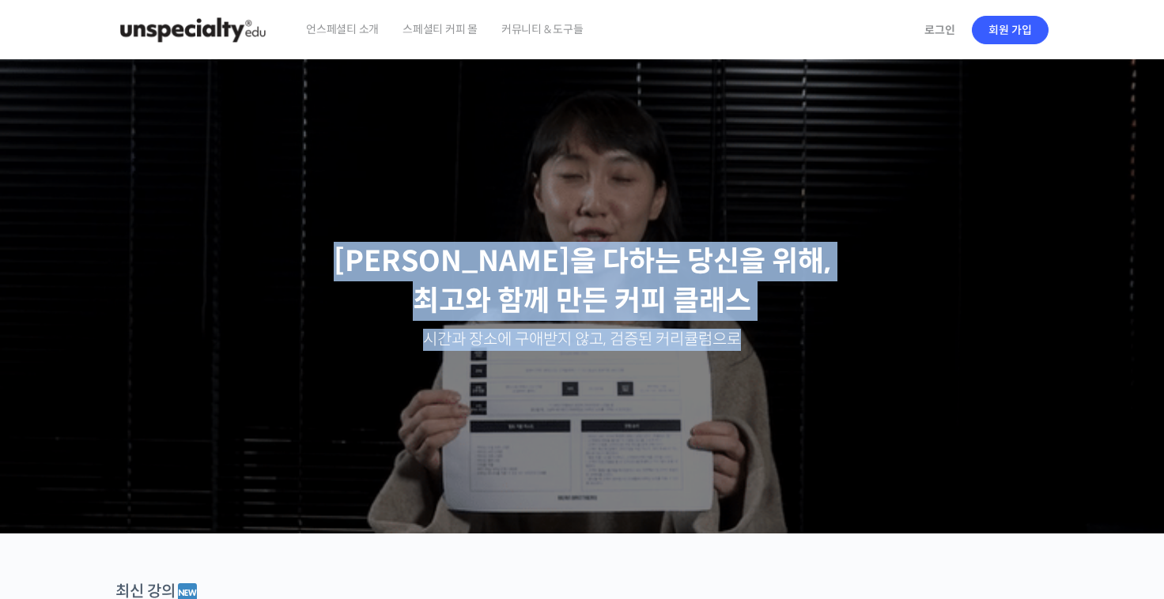
drag, startPoint x: 746, startPoint y: 338, endPoint x: 424, endPoint y: 277, distance: 328.3
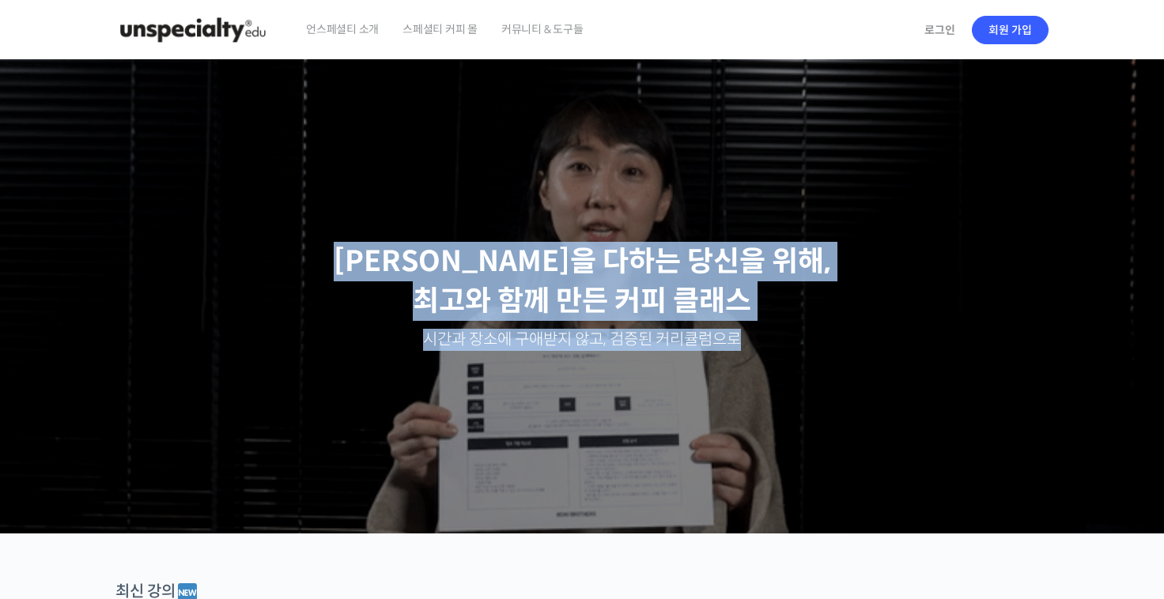
click at [424, 277] on div "최선을 다하는 당신을 위해, 최고와 함께 만든 커피 클래스 시간과 장소에 구애받지 않고, 검증된 커리큘럼으로" at bounding box center [582, 296] width 1148 height 458
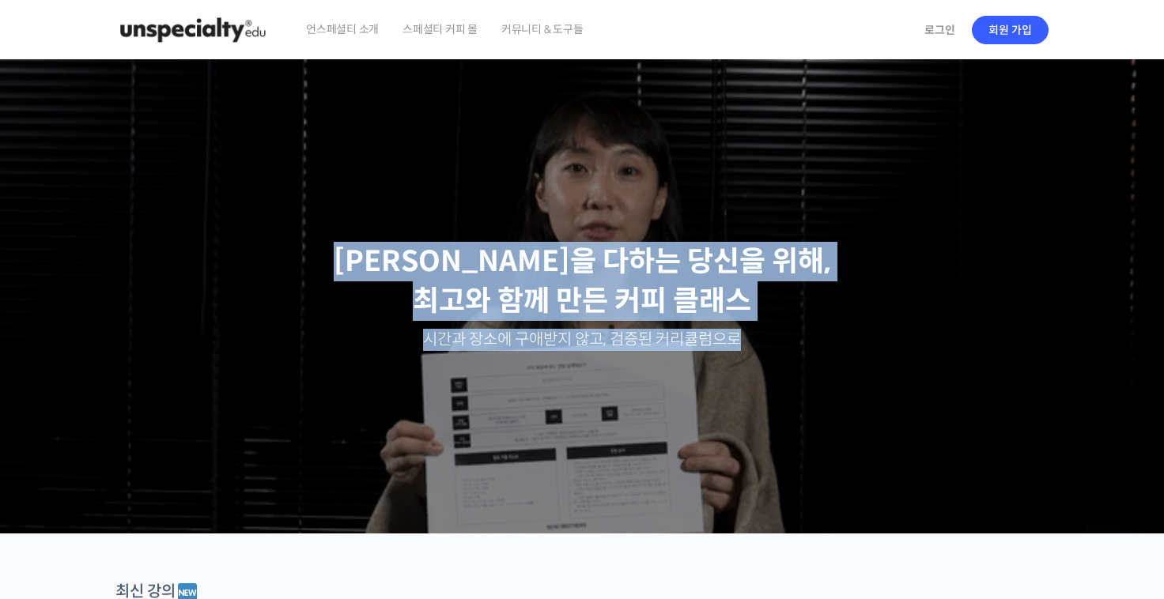
click at [432, 268] on p "최선을 다하는 당신을 위해, 최고와 함께 만든 커피 클래스" at bounding box center [582, 282] width 1132 height 80
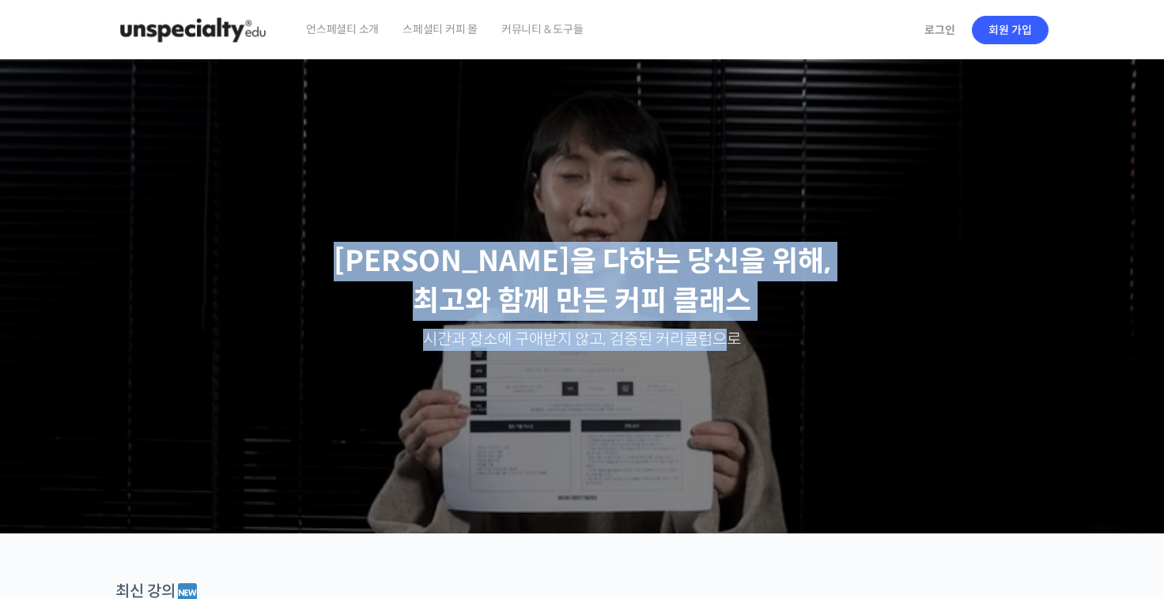
drag, startPoint x: 421, startPoint y: 253, endPoint x: 737, endPoint y: 345, distance: 328.4
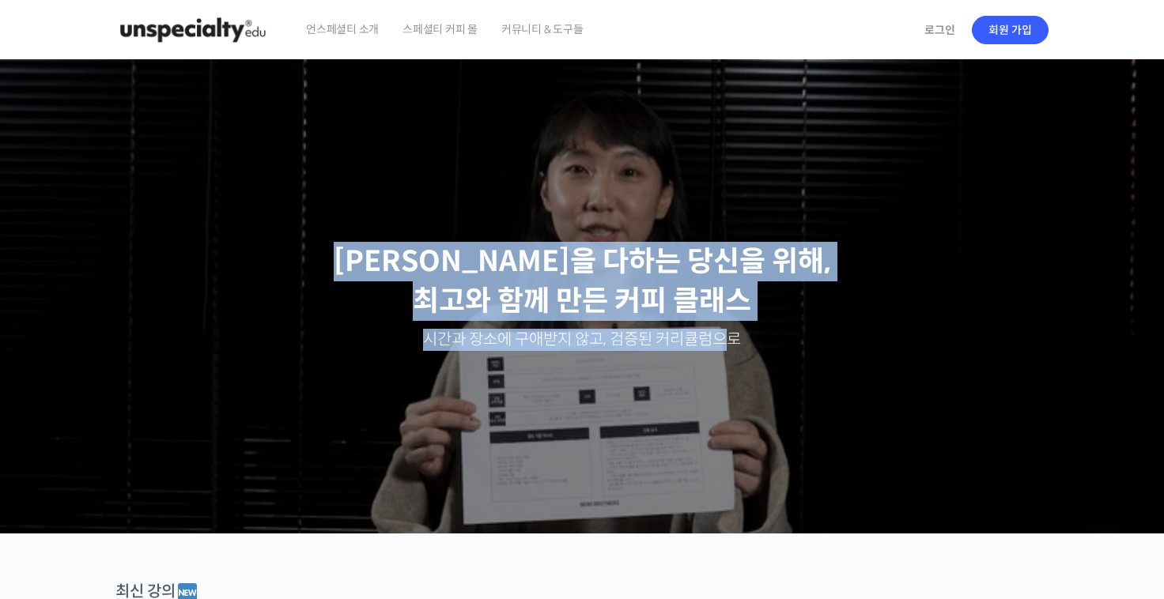
click at [737, 345] on div "최선을 다하는 당신을 위해, 최고와 함께 만든 커피 클래스 시간과 장소에 구애받지 않고, 검증된 커리큘럼으로" at bounding box center [582, 296] width 1148 height 458
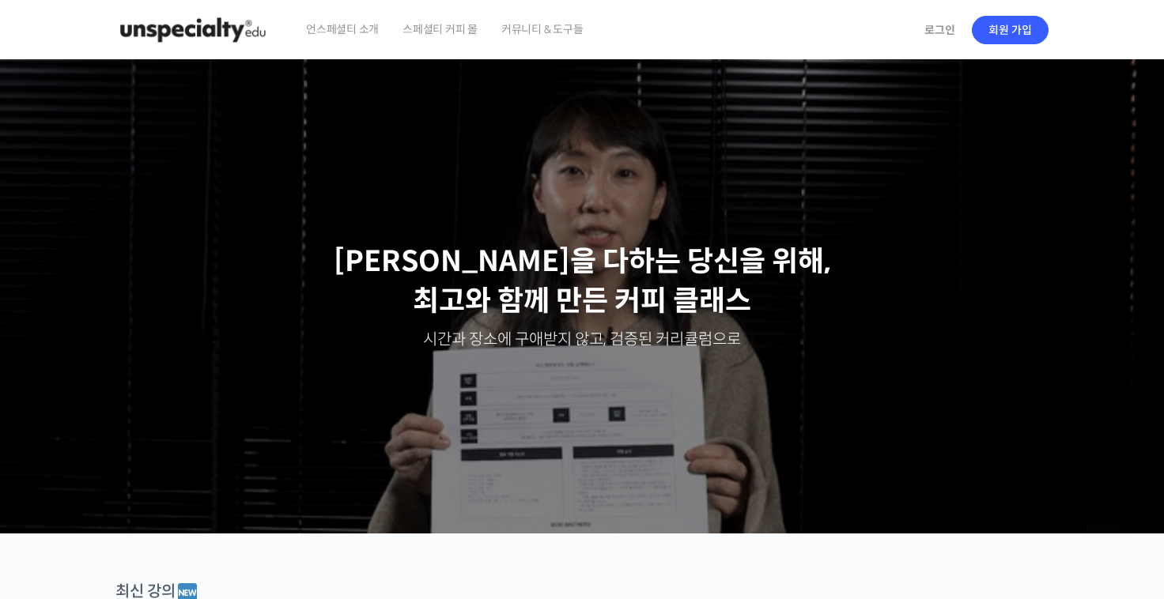
click at [746, 347] on p "시간과 장소에 구애받지 않고, 검증된 커리큘럼으로" at bounding box center [582, 340] width 1132 height 22
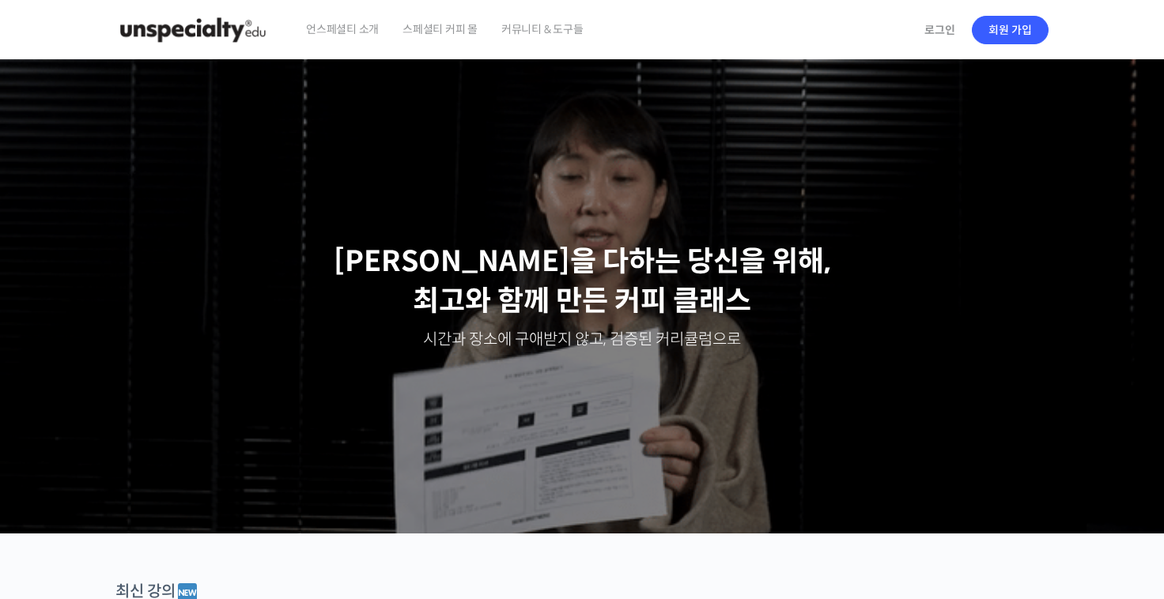
drag, startPoint x: 746, startPoint y: 347, endPoint x: 398, endPoint y: 248, distance: 361.6
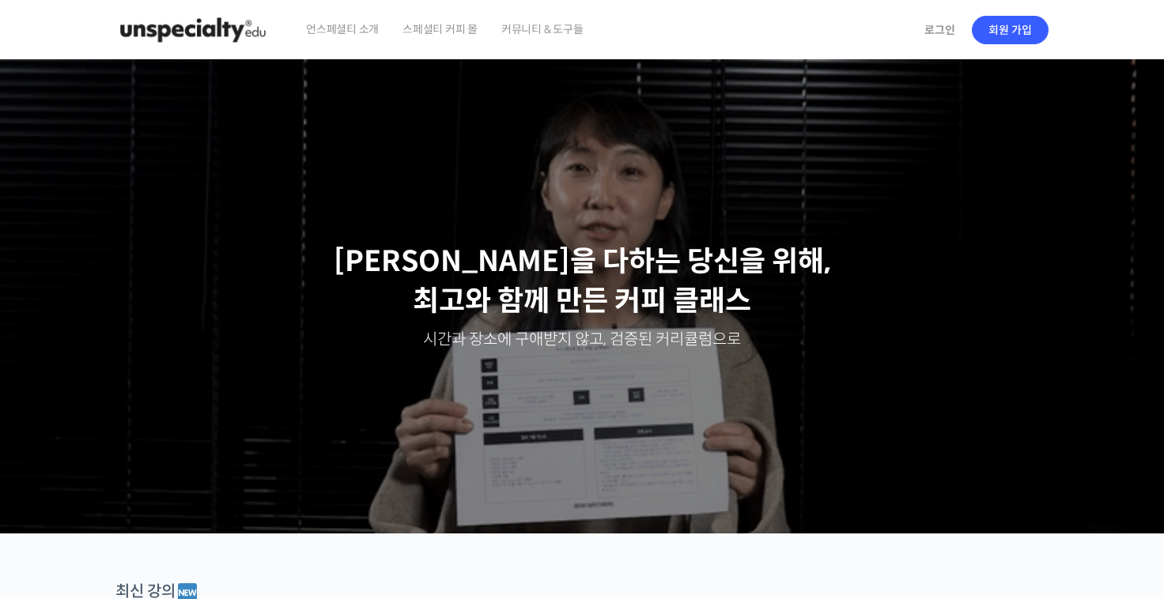
click at [398, 247] on ss3-loader "Slider" at bounding box center [582, 317] width 1164 height 434
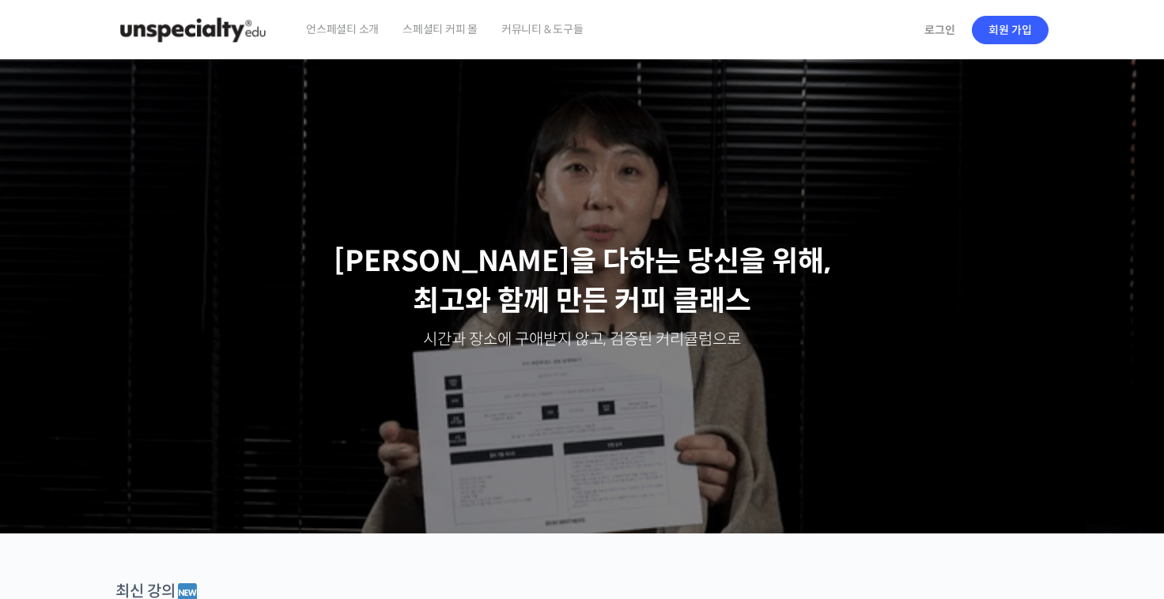
click at [431, 258] on ss3-loader "Slider" at bounding box center [582, 317] width 1164 height 434
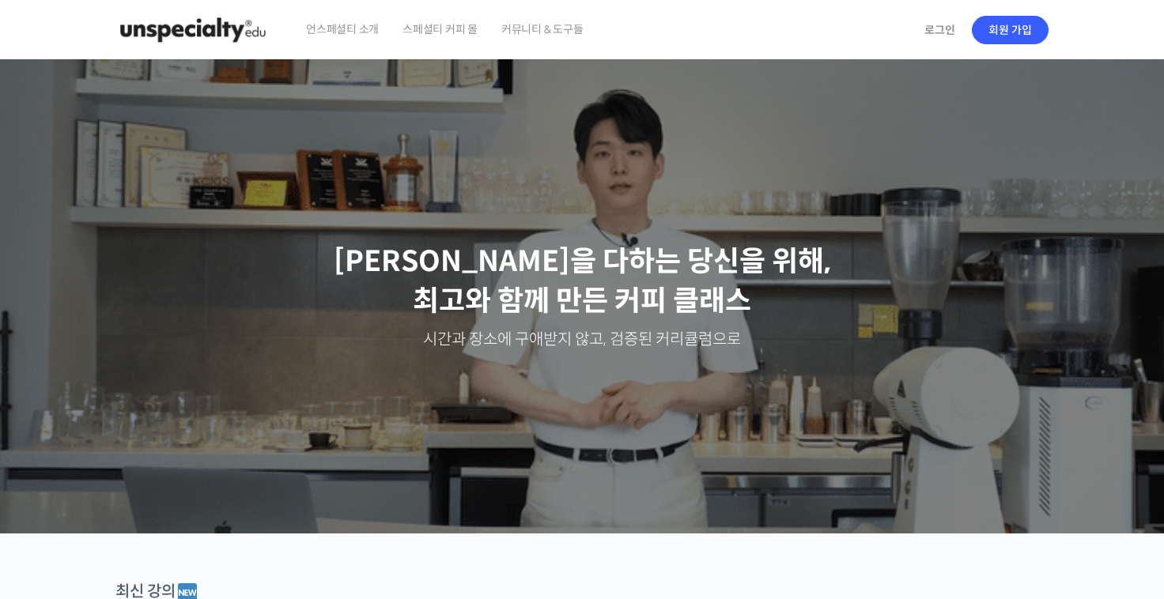
drag, startPoint x: 426, startPoint y: 257, endPoint x: 527, endPoint y: 285, distance: 104.9
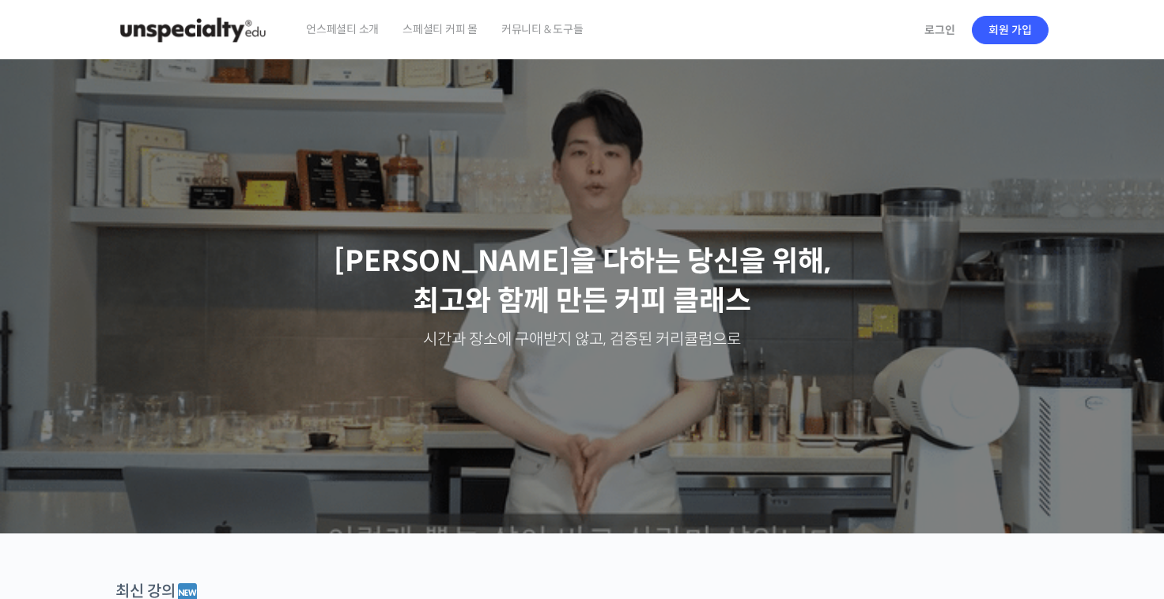
click at [504, 278] on div "최선을 다하는 당신을 위해, 최고와 함께 만든 커피 클래스 시간과 장소에 구애받지 않고, 검증된 커리큘럼으로 주성현 로스터님 Benjamin …" at bounding box center [582, 317] width 1164 height 434
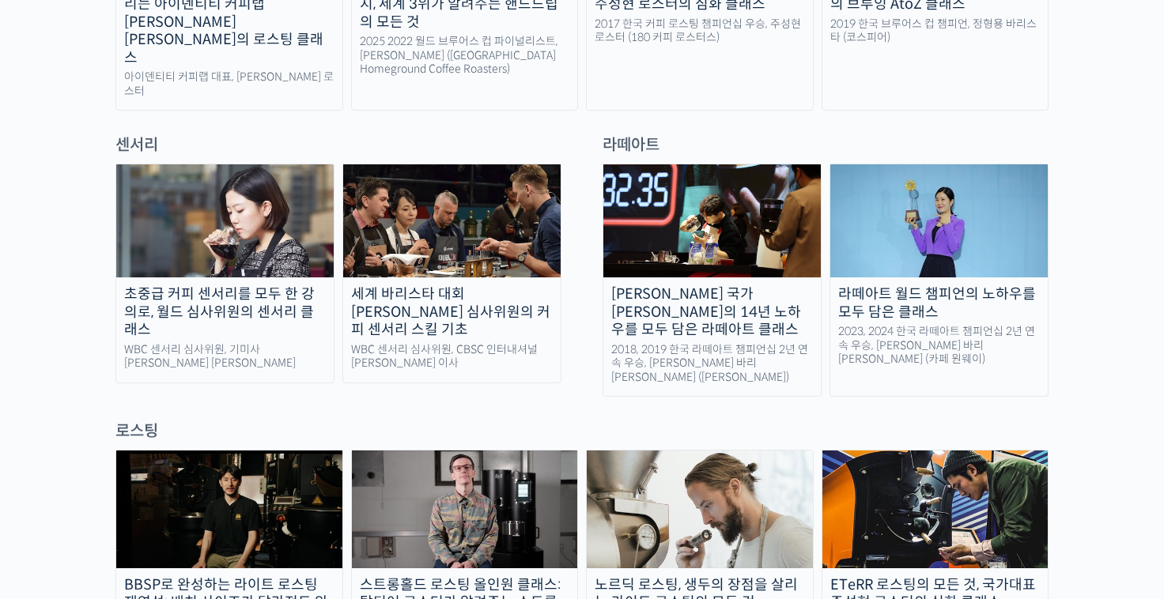
scroll to position [949, 0]
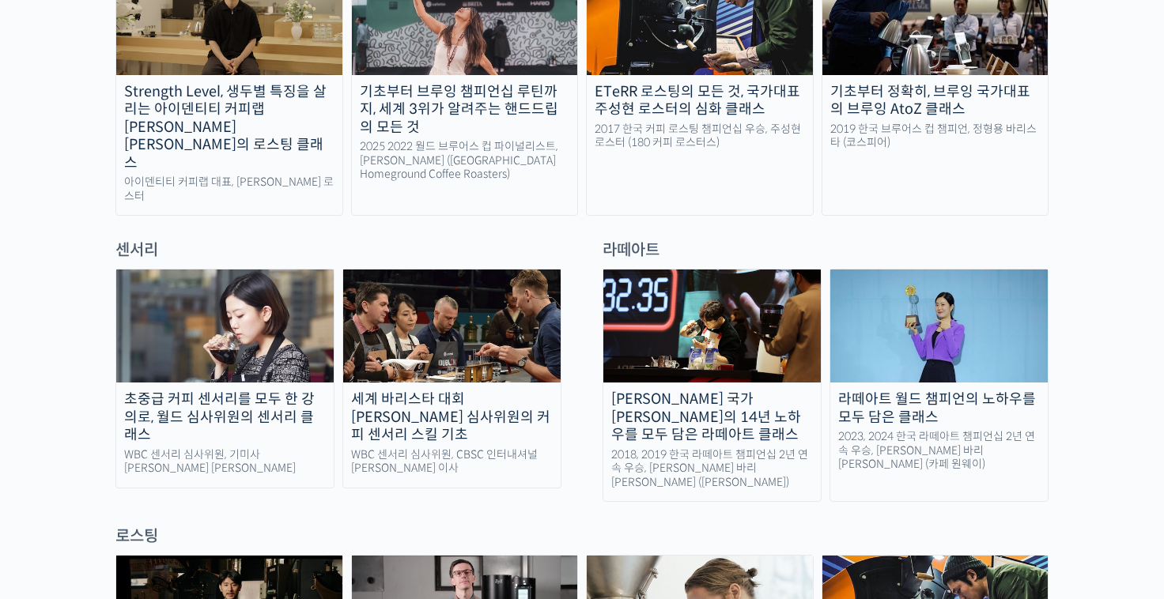
click at [222, 390] on div "초중급 커피 센서리를 모두 한 강의로, 월드 심사위원의 센서리 클래스" at bounding box center [224, 417] width 217 height 54
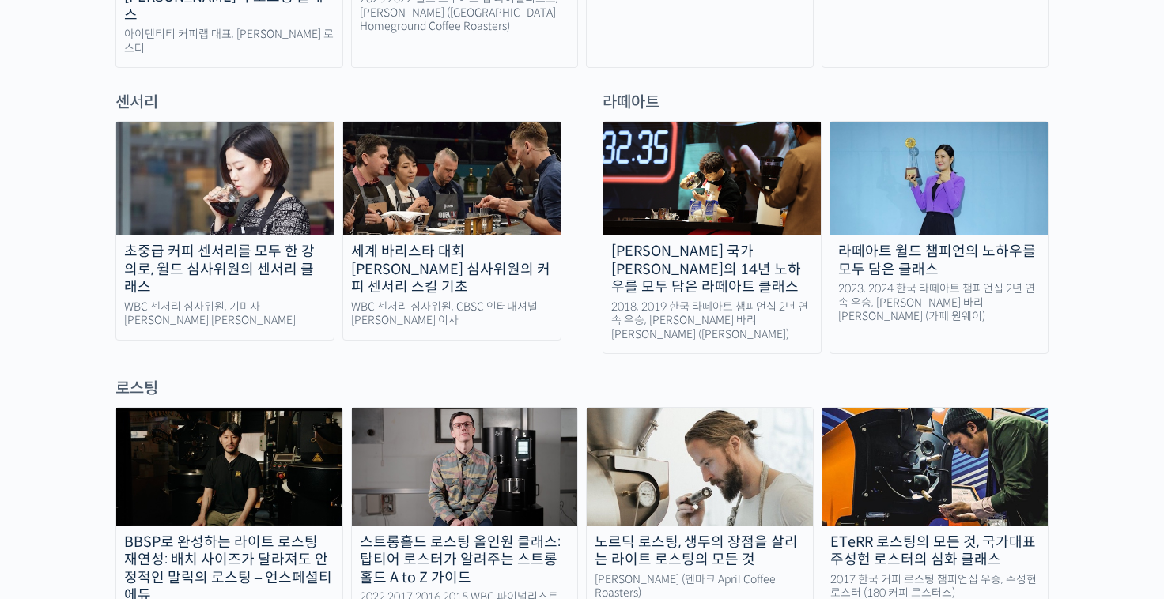
scroll to position [1107, 0]
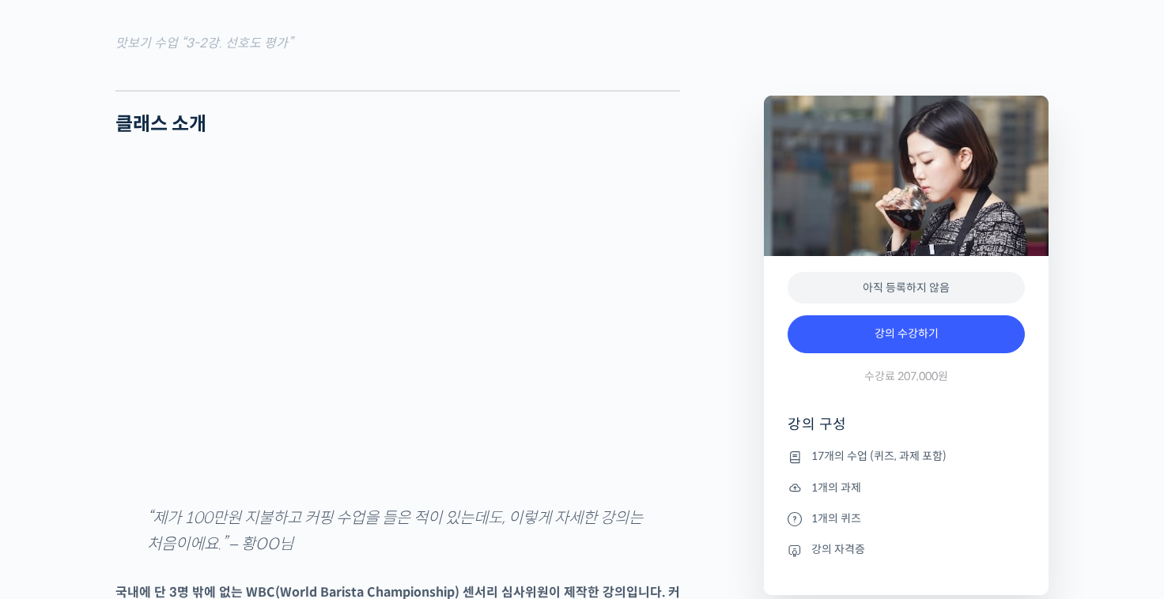
scroll to position [1739, 0]
